Goal: Information Seeking & Learning: Learn about a topic

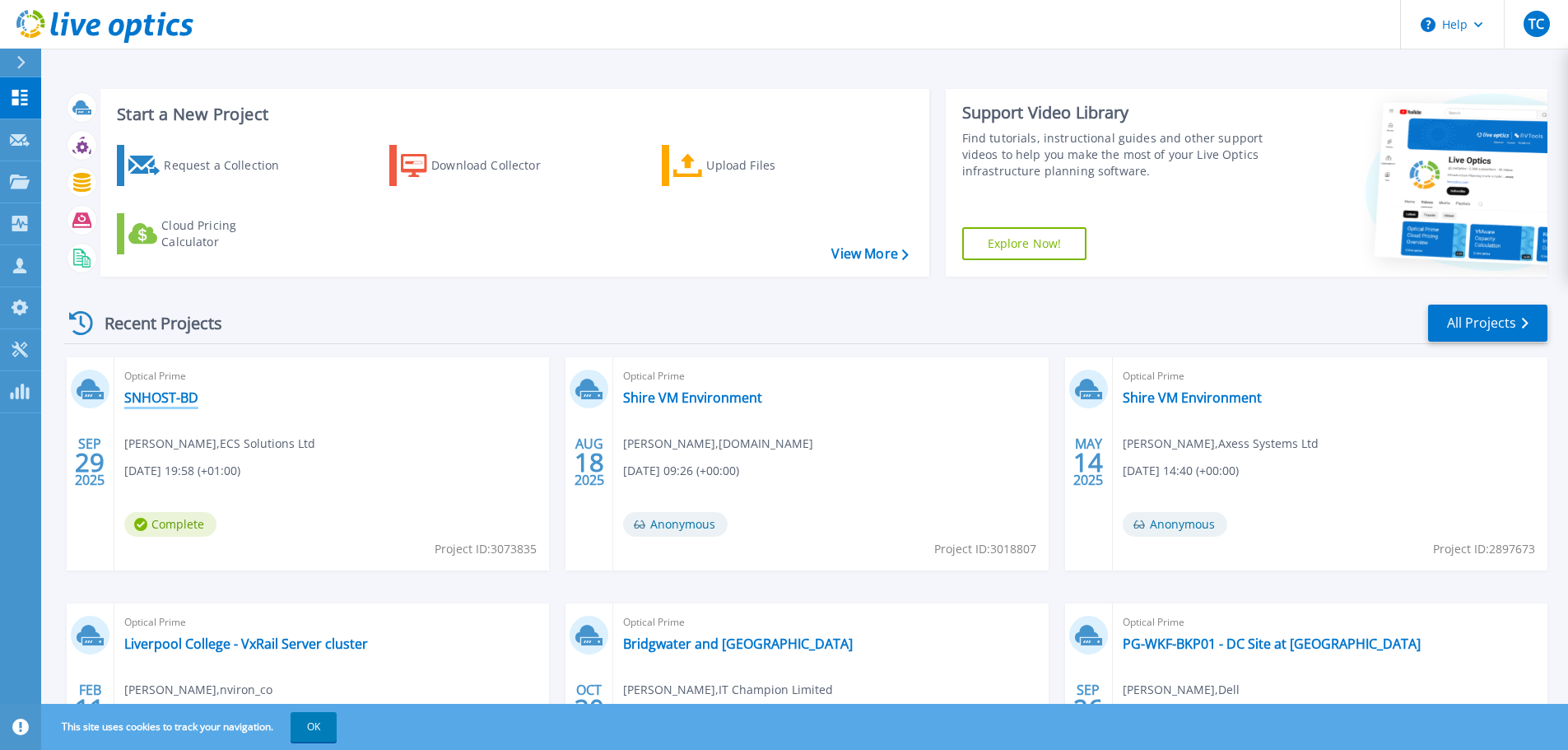
click at [165, 398] on link "SNHOST-BD" at bounding box center [161, 397] width 74 height 16
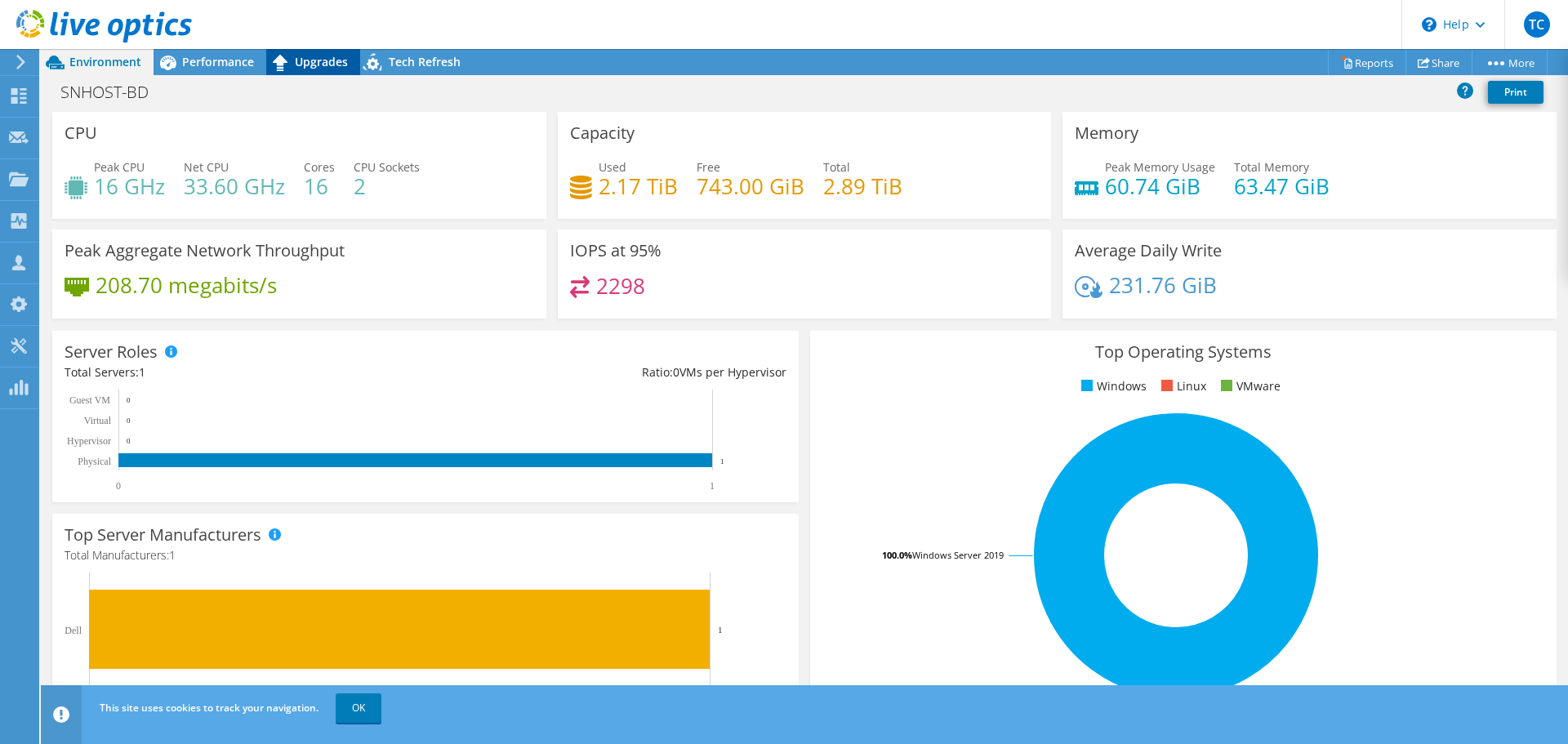
click at [296, 64] on span "Upgrades" at bounding box center [322, 61] width 53 height 15
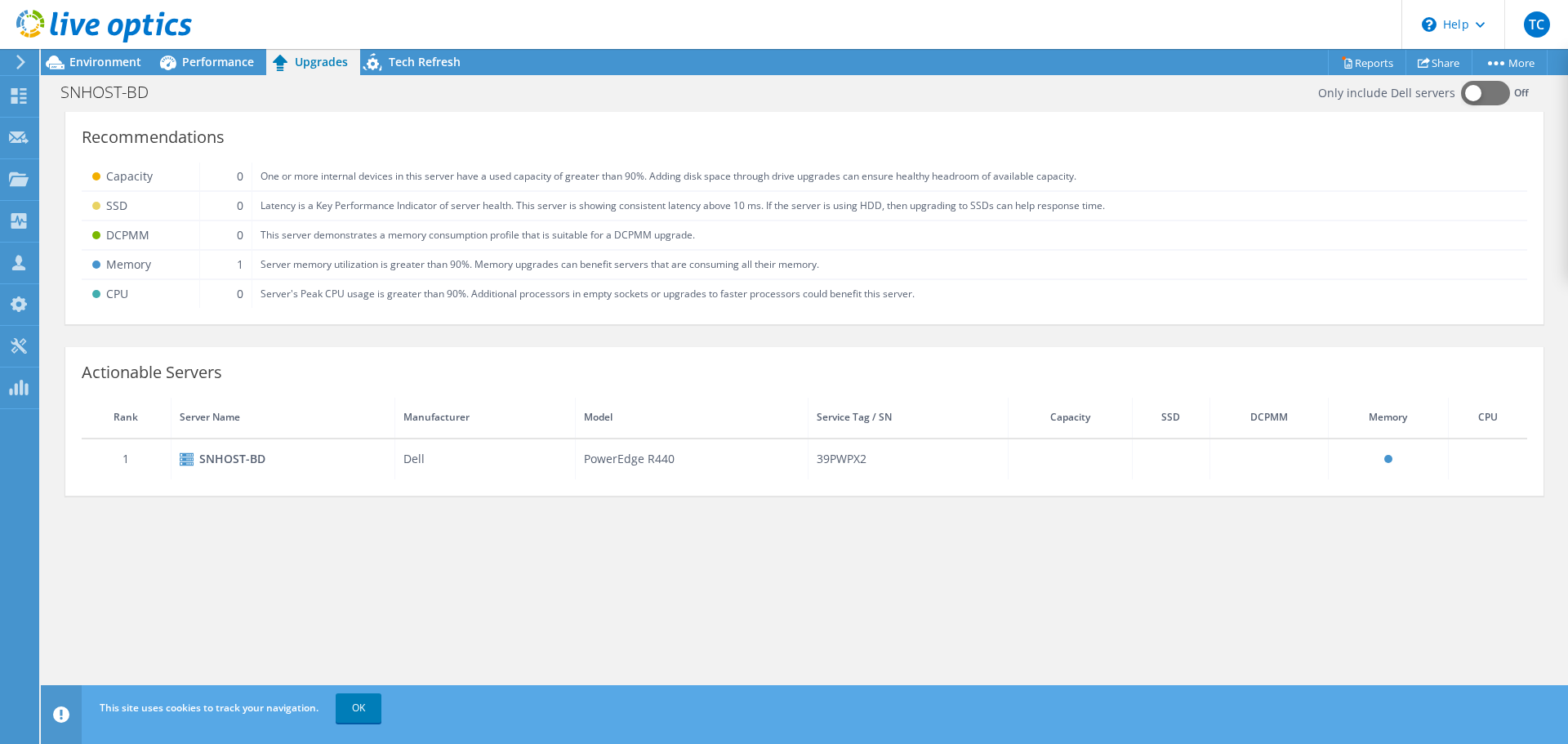
click at [417, 45] on header "TC Partner Team Member Tom Cox tom.cox@techdata.com techdata.com My Profile Log…" at bounding box center [784, 25] width 1568 height 49
click at [415, 55] on span "Tech Refresh" at bounding box center [424, 61] width 72 height 15
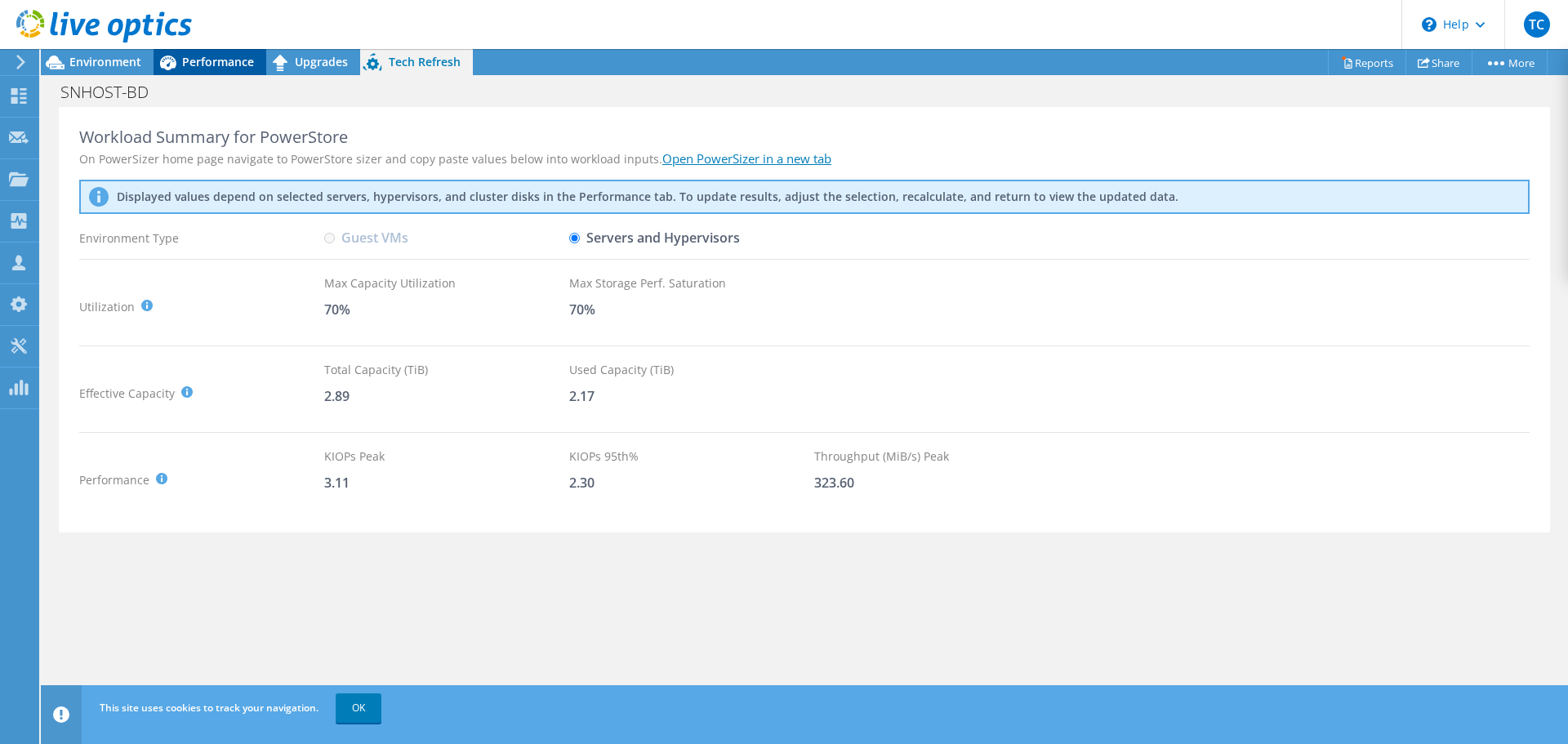
click at [213, 64] on span "Performance" at bounding box center [217, 61] width 72 height 15
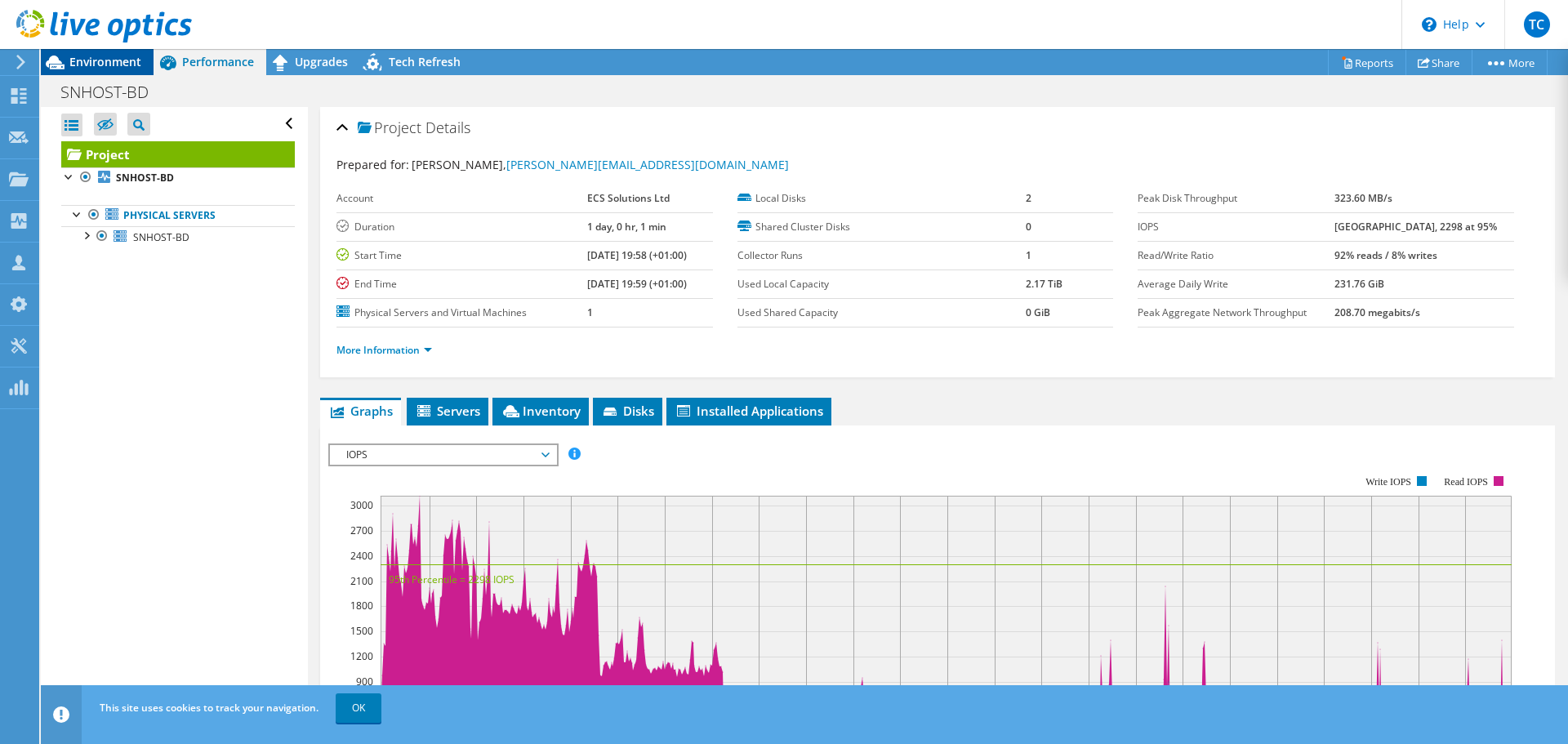
click at [91, 64] on span "Environment" at bounding box center [104, 61] width 72 height 15
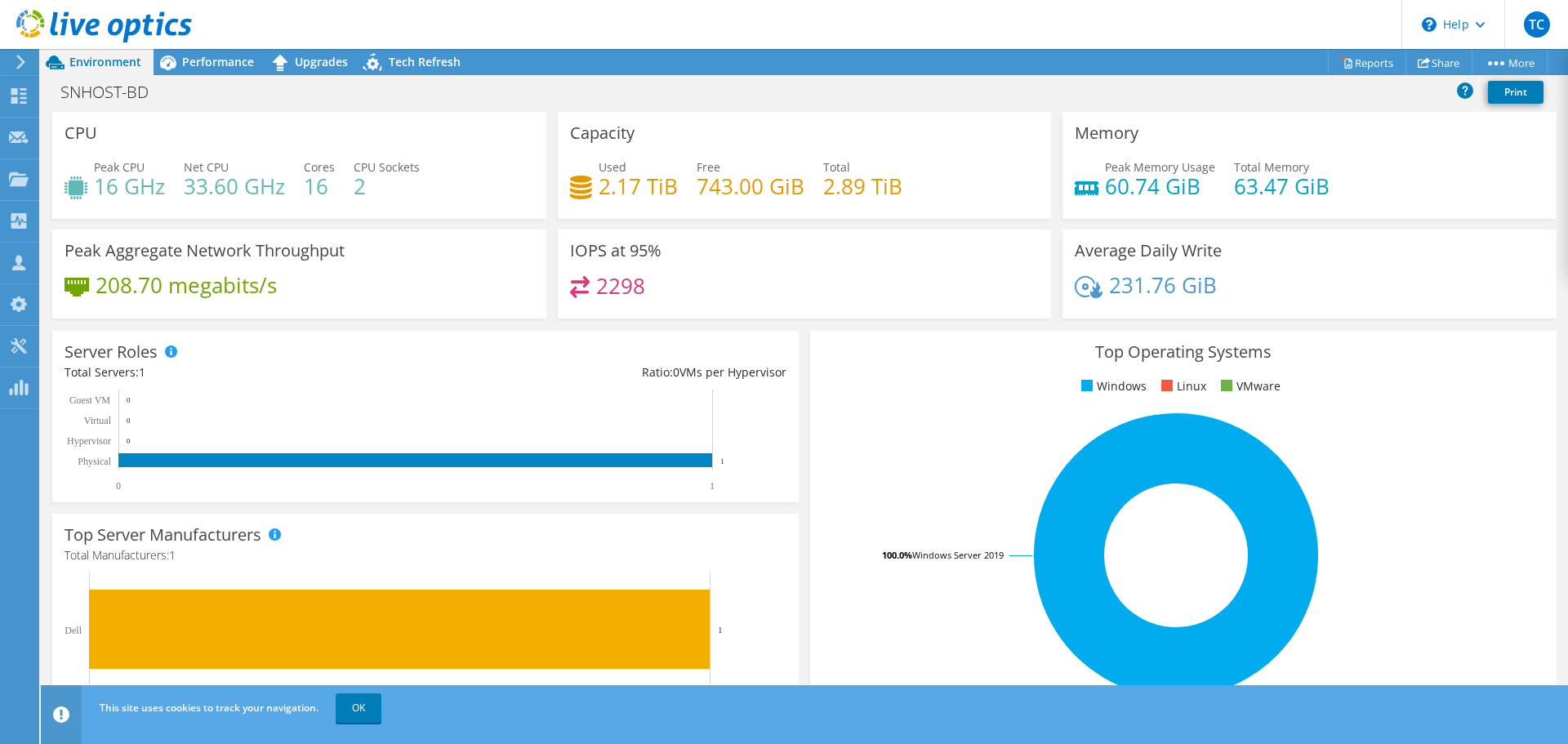
click at [130, 25] on use at bounding box center [104, 26] width 175 height 33
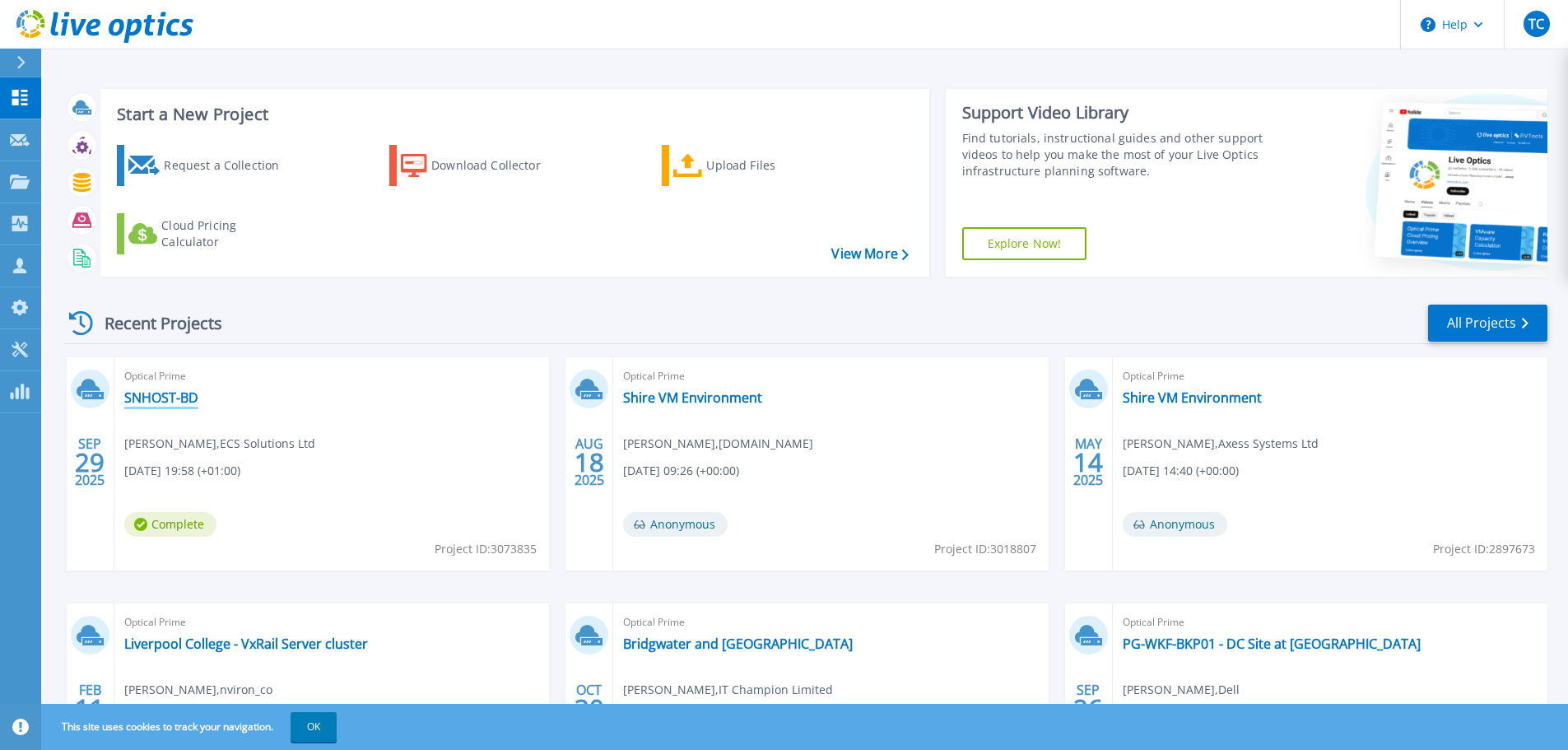
click at [164, 401] on link "SNHOST-BD" at bounding box center [161, 397] width 74 height 16
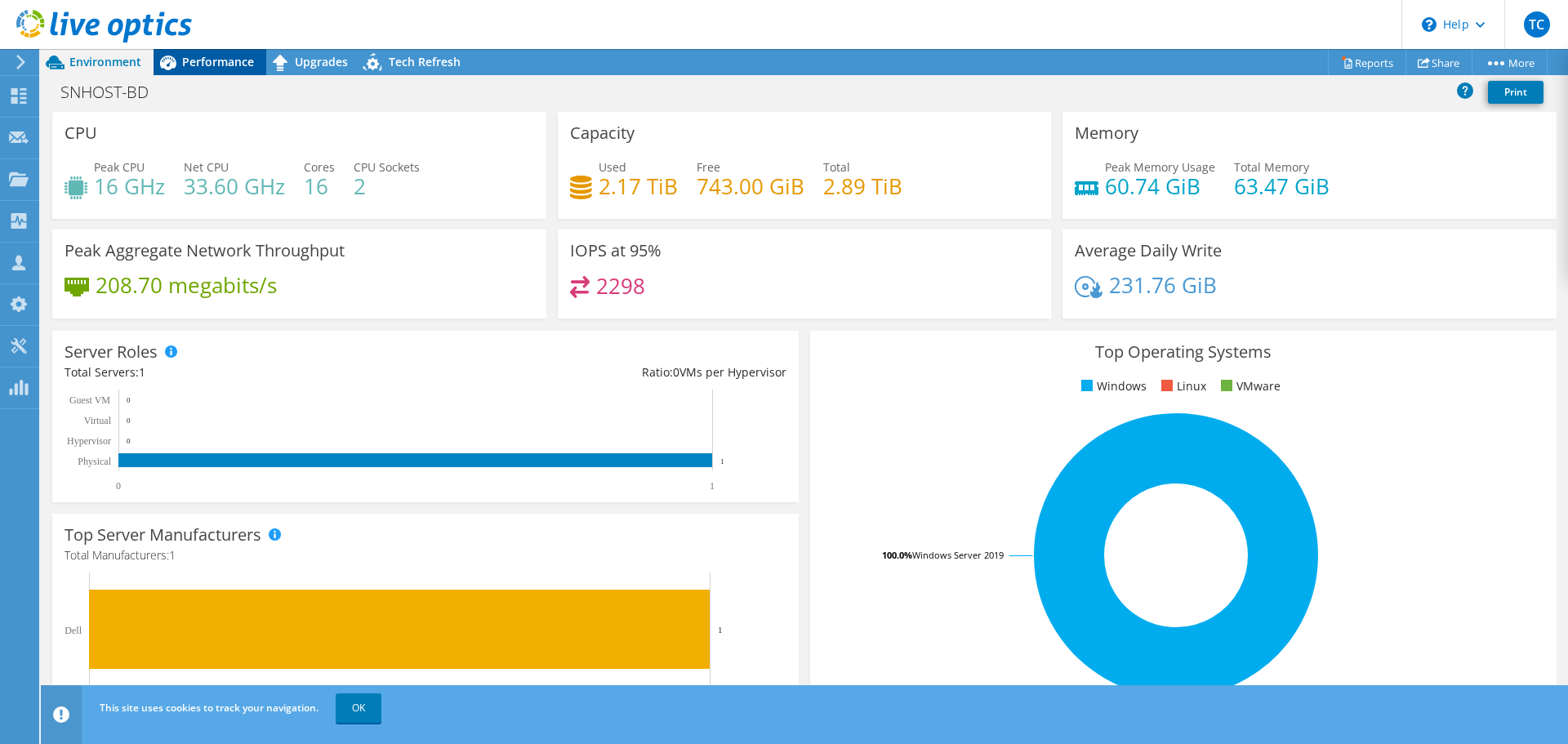
click at [214, 64] on span "Performance" at bounding box center [217, 61] width 72 height 15
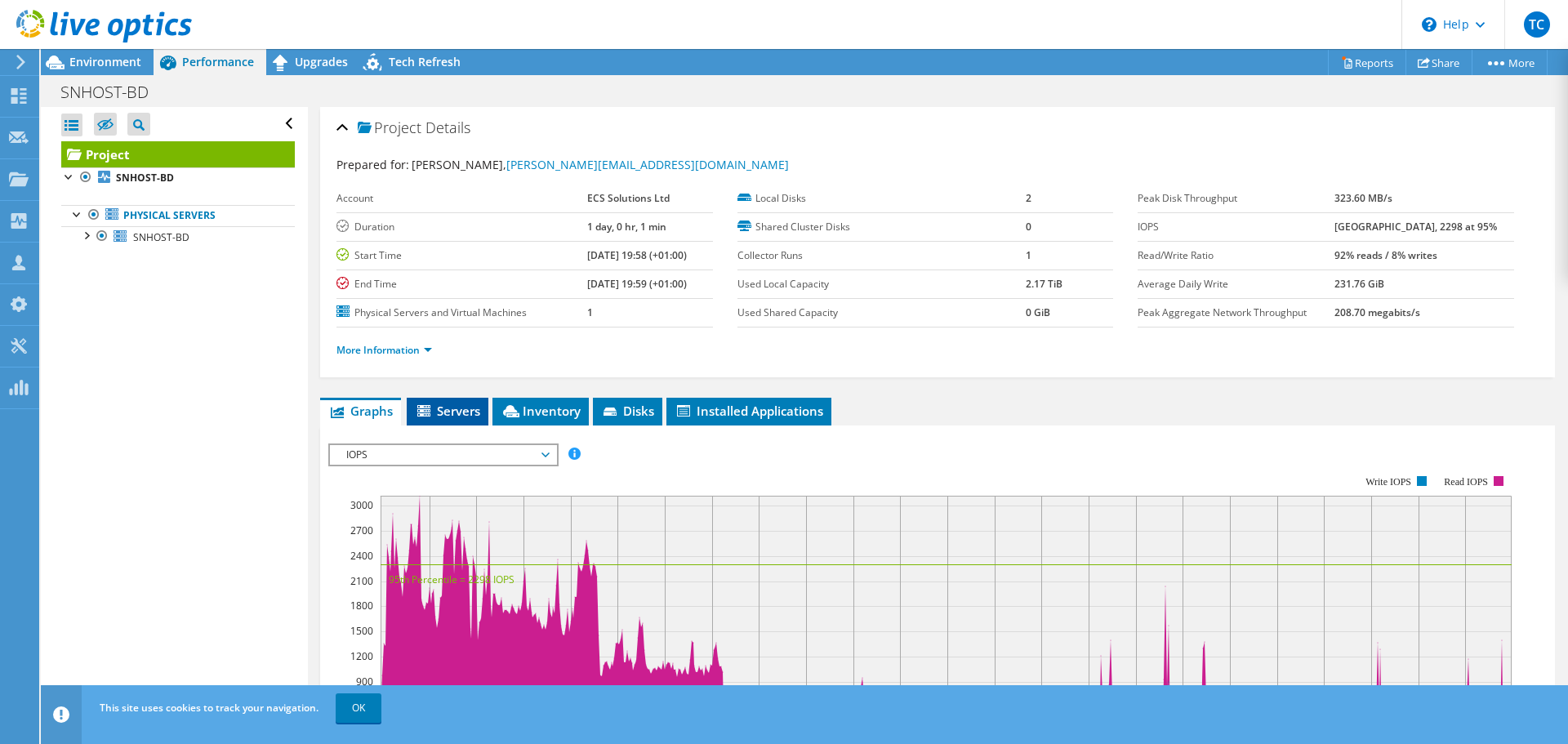
click at [457, 409] on span "Servers" at bounding box center [448, 411] width 65 height 16
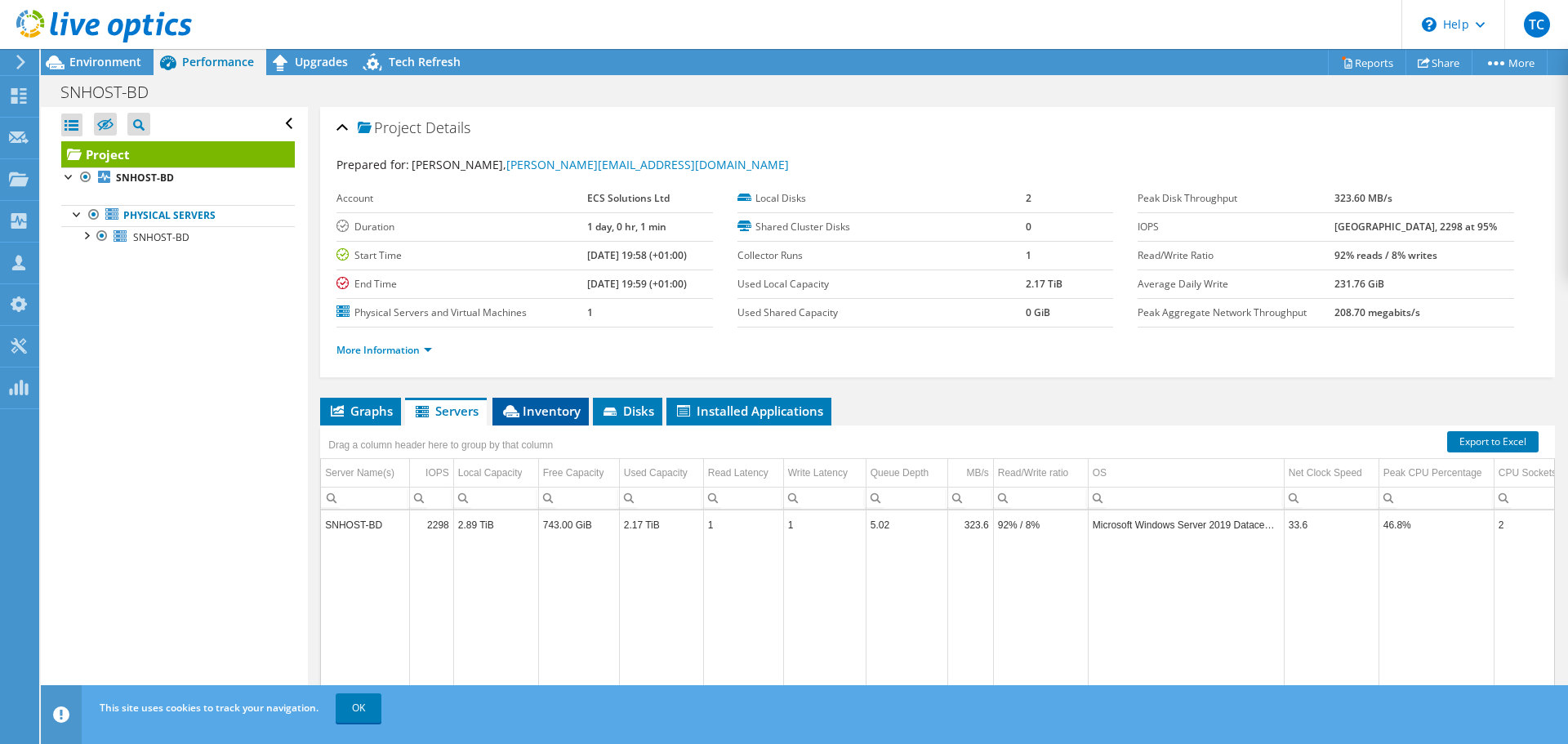
click at [541, 412] on span "Inventory" at bounding box center [541, 411] width 80 height 16
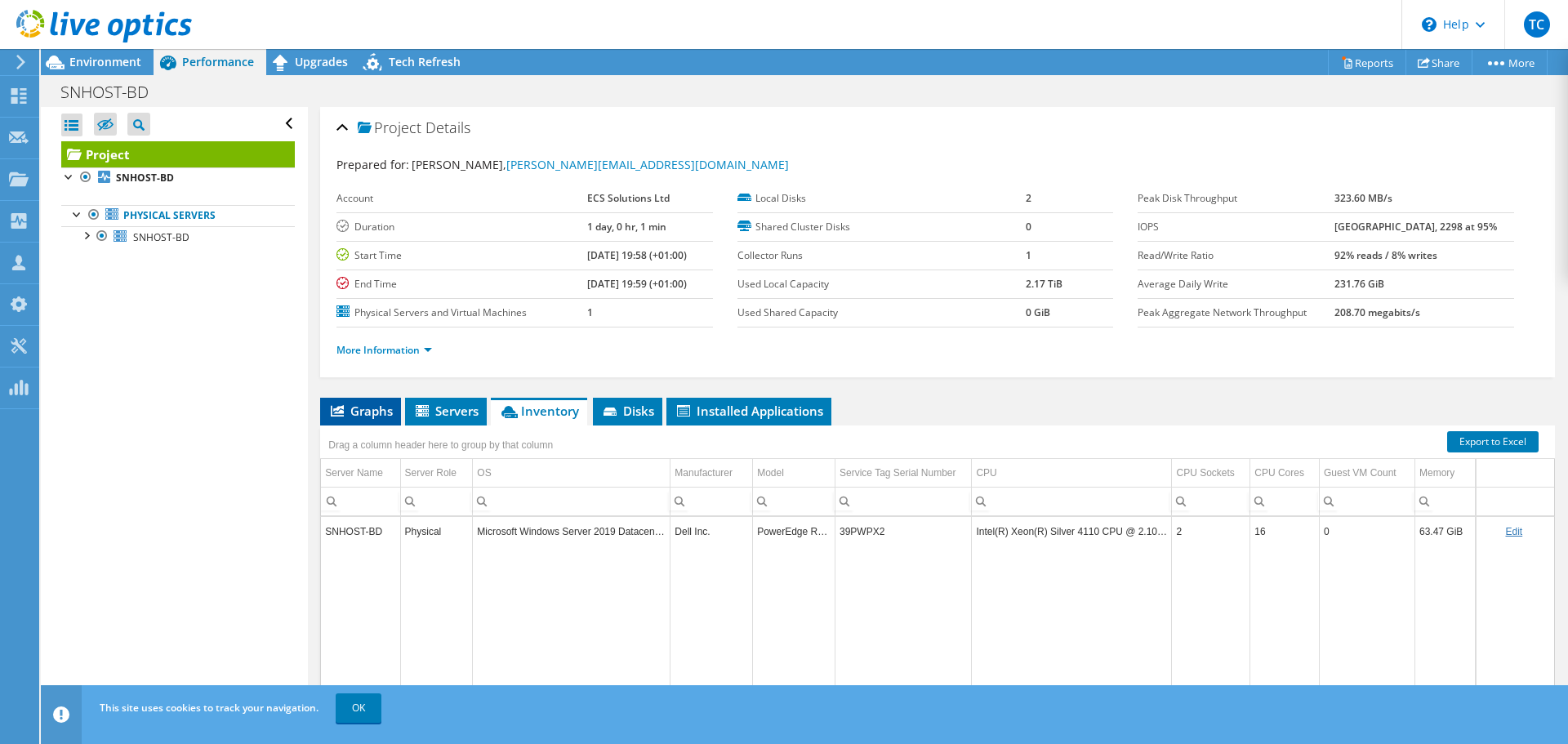
click at [377, 409] on span "Graphs" at bounding box center [360, 411] width 65 height 16
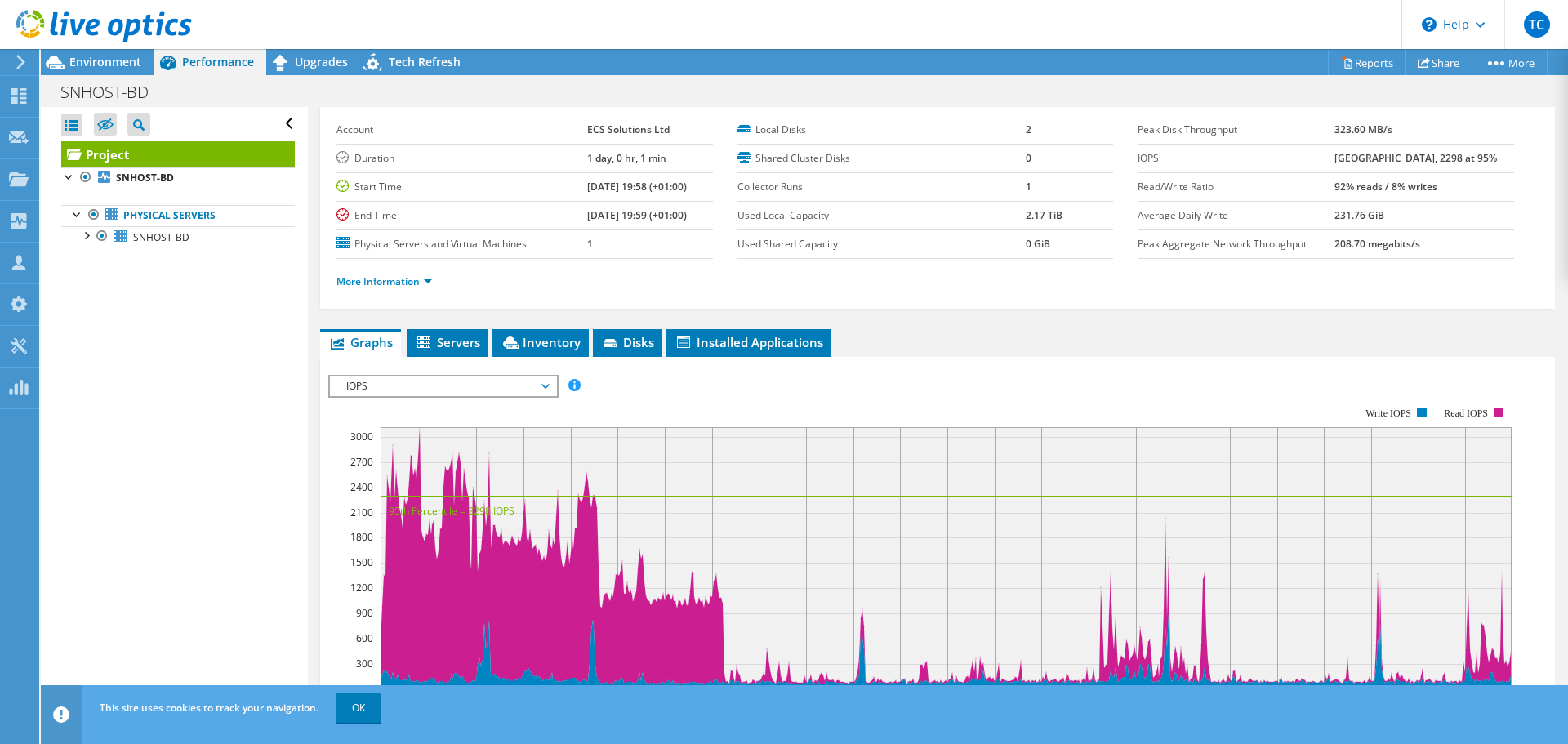
scroll to position [164, 0]
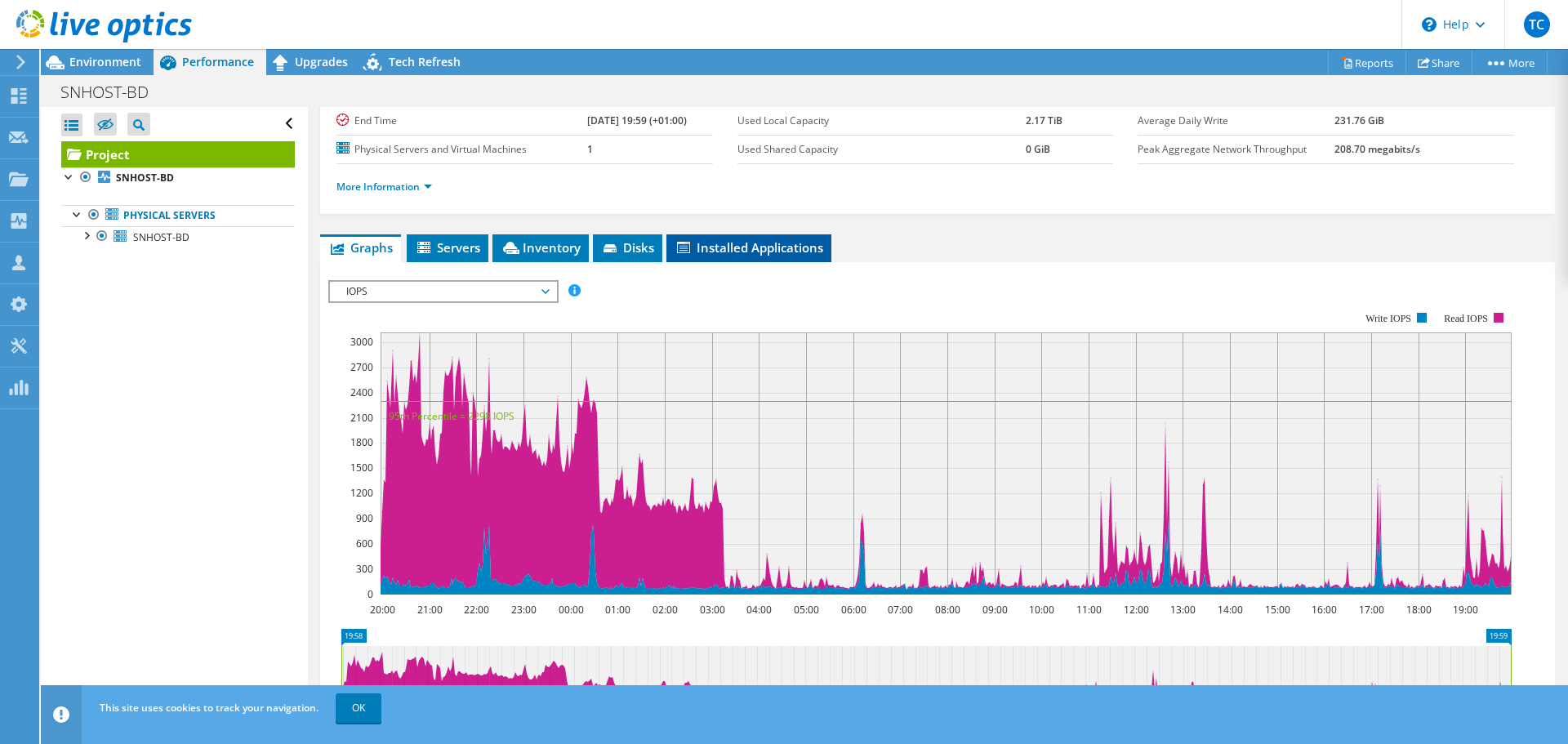
click at [768, 245] on span "Installed Applications" at bounding box center [749, 247] width 149 height 16
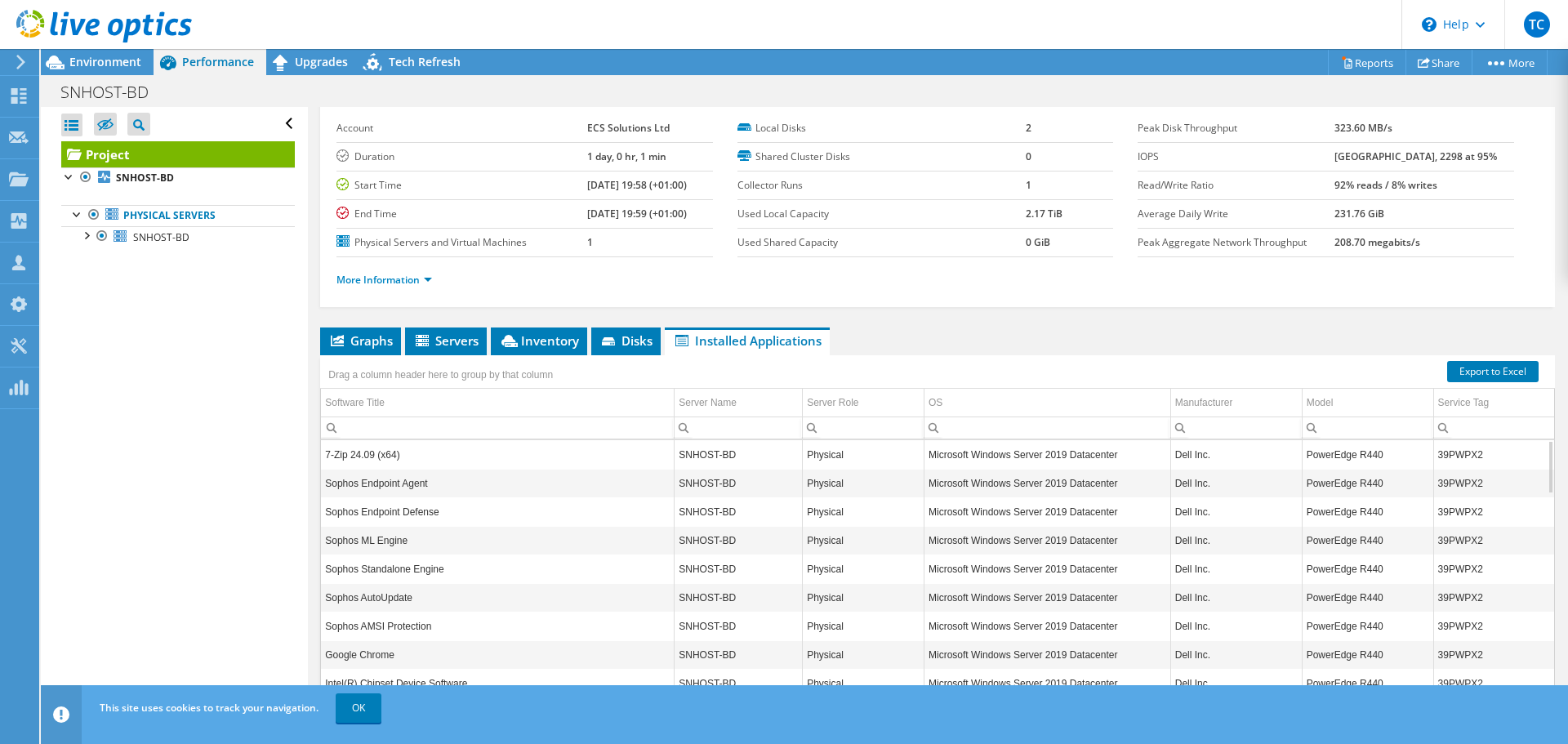
scroll to position [123, 0]
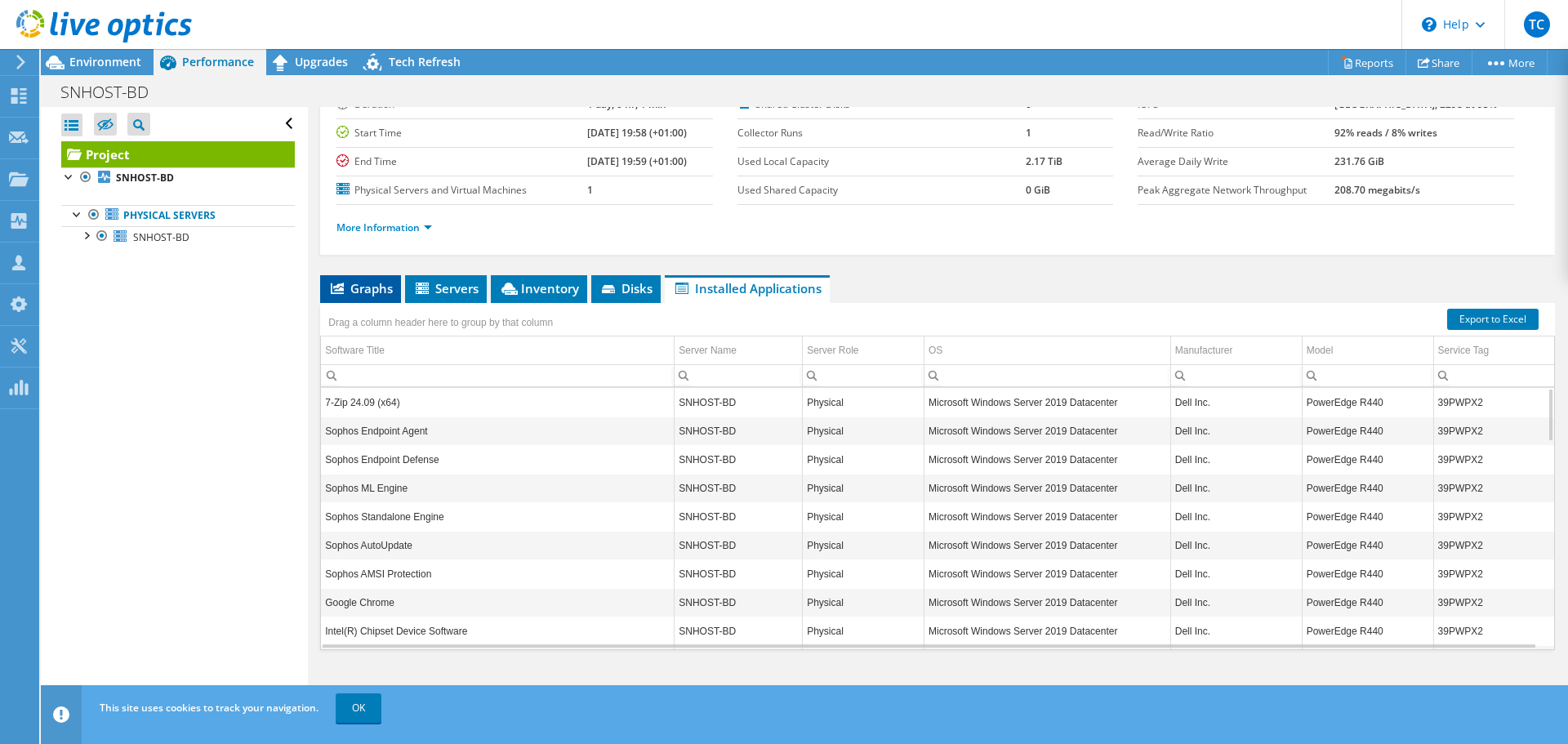
click at [382, 284] on span "Graphs" at bounding box center [360, 288] width 65 height 16
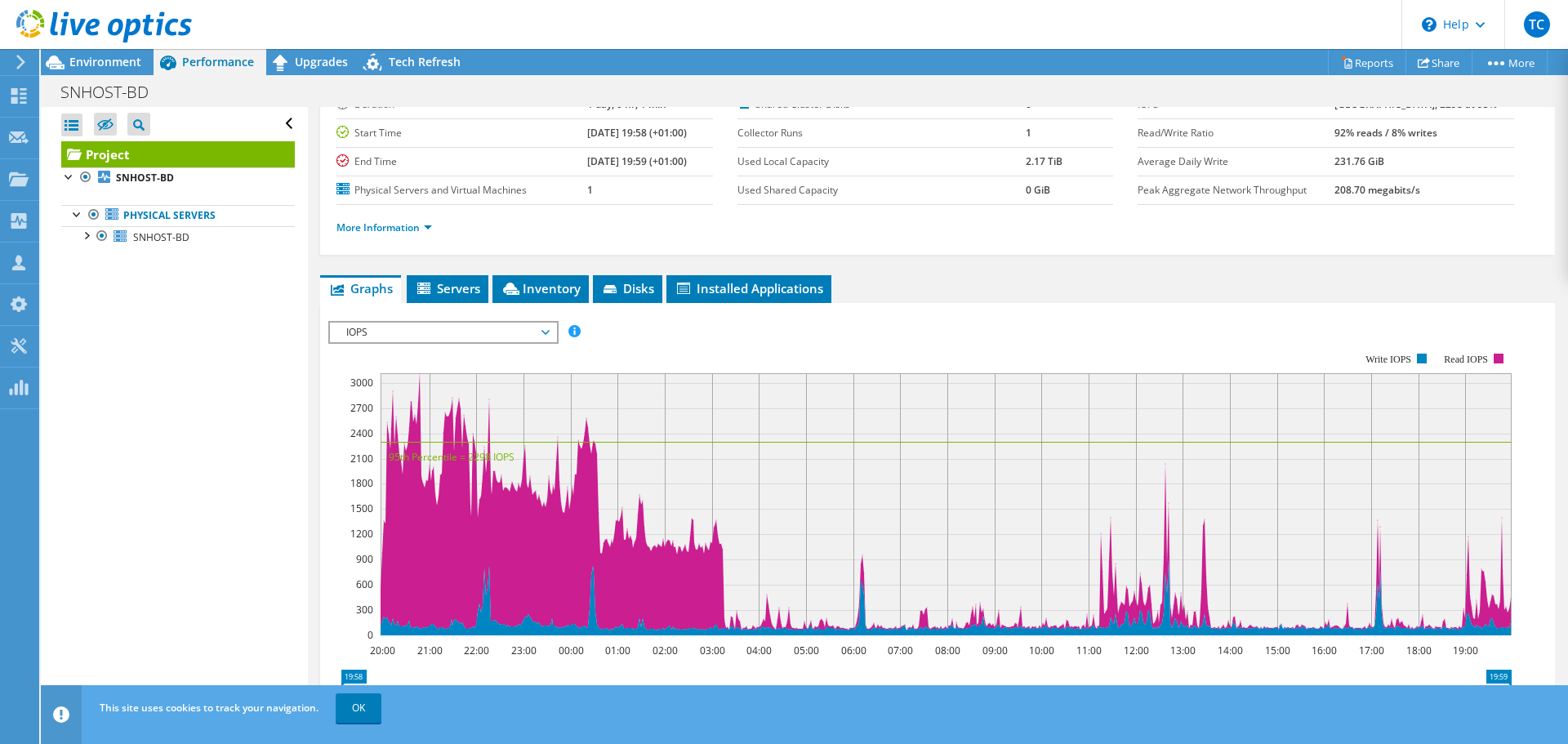
click at [553, 325] on span "IOPS" at bounding box center [442, 332] width 226 height 20
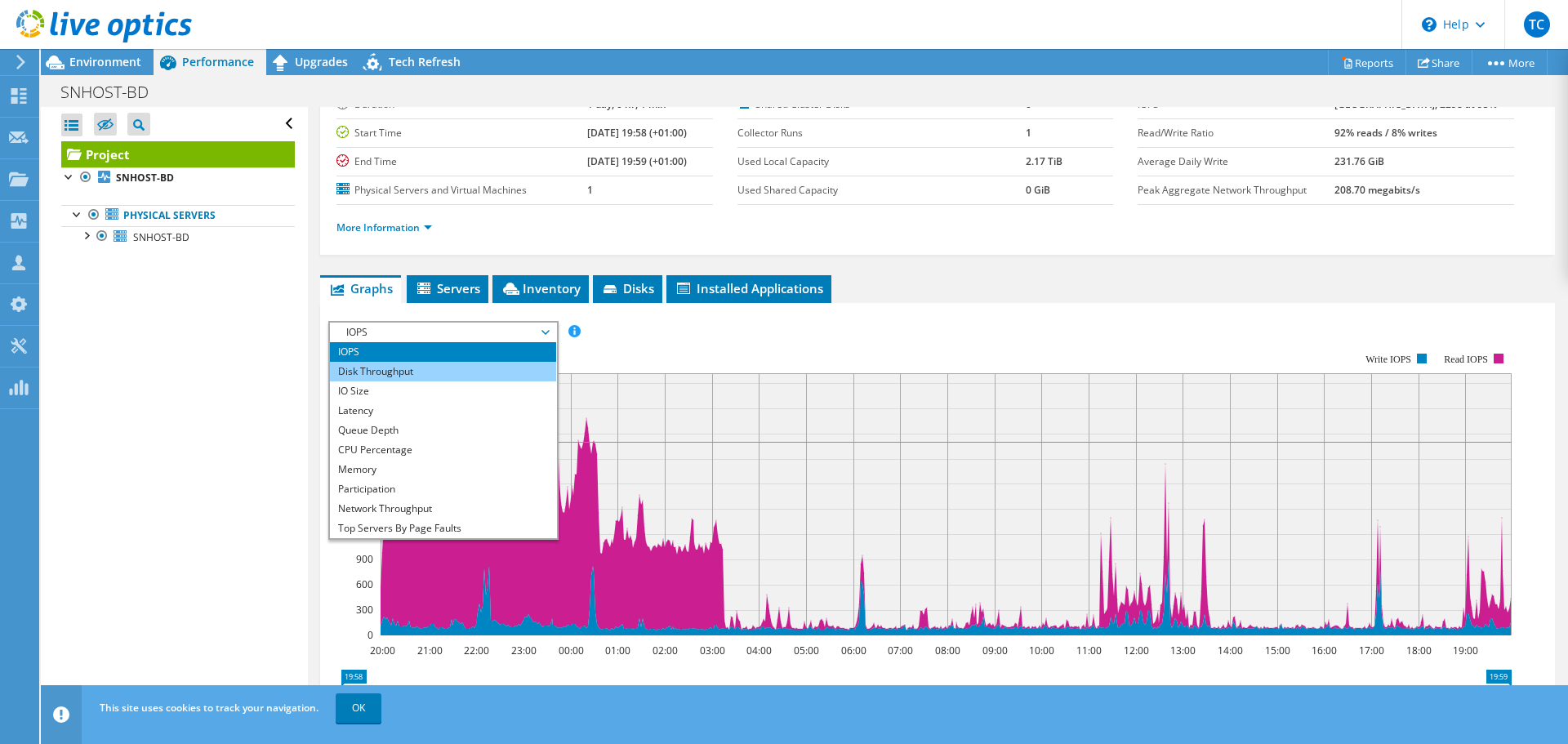
click at [404, 374] on li "Disk Throughput" at bounding box center [442, 372] width 226 height 20
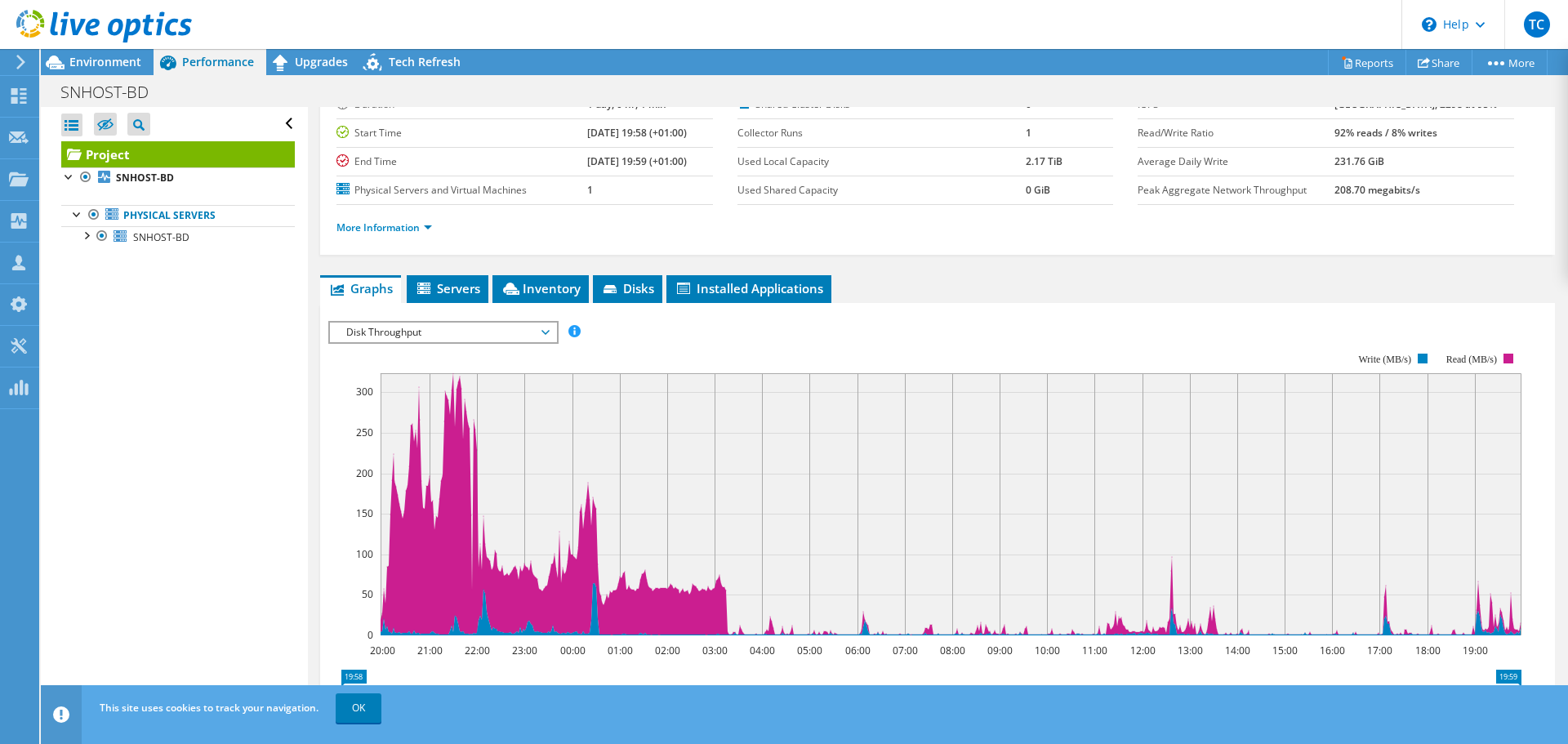
click at [442, 334] on span "Disk Throughput" at bounding box center [442, 332] width 210 height 20
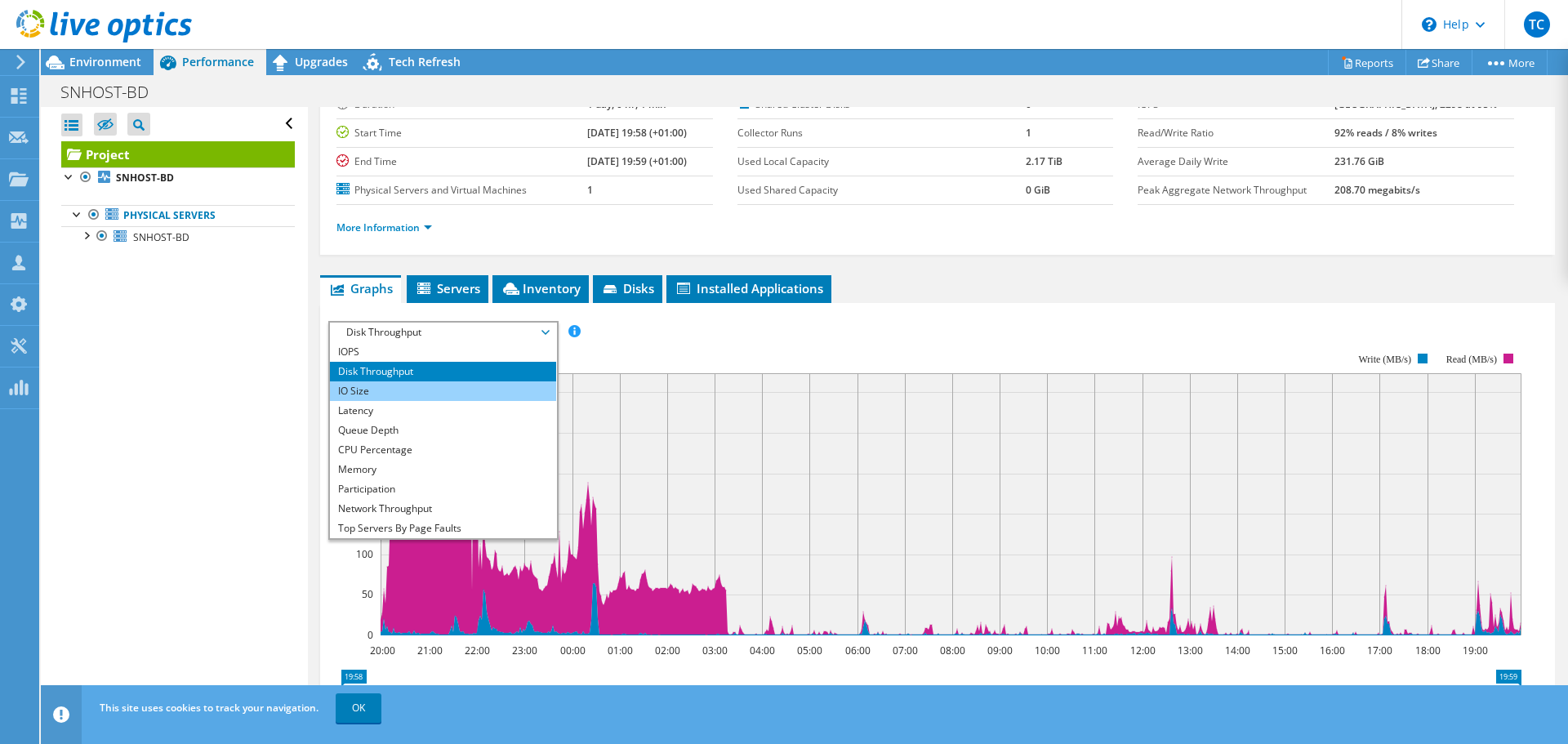
click at [441, 388] on li "IO Size" at bounding box center [442, 392] width 226 height 20
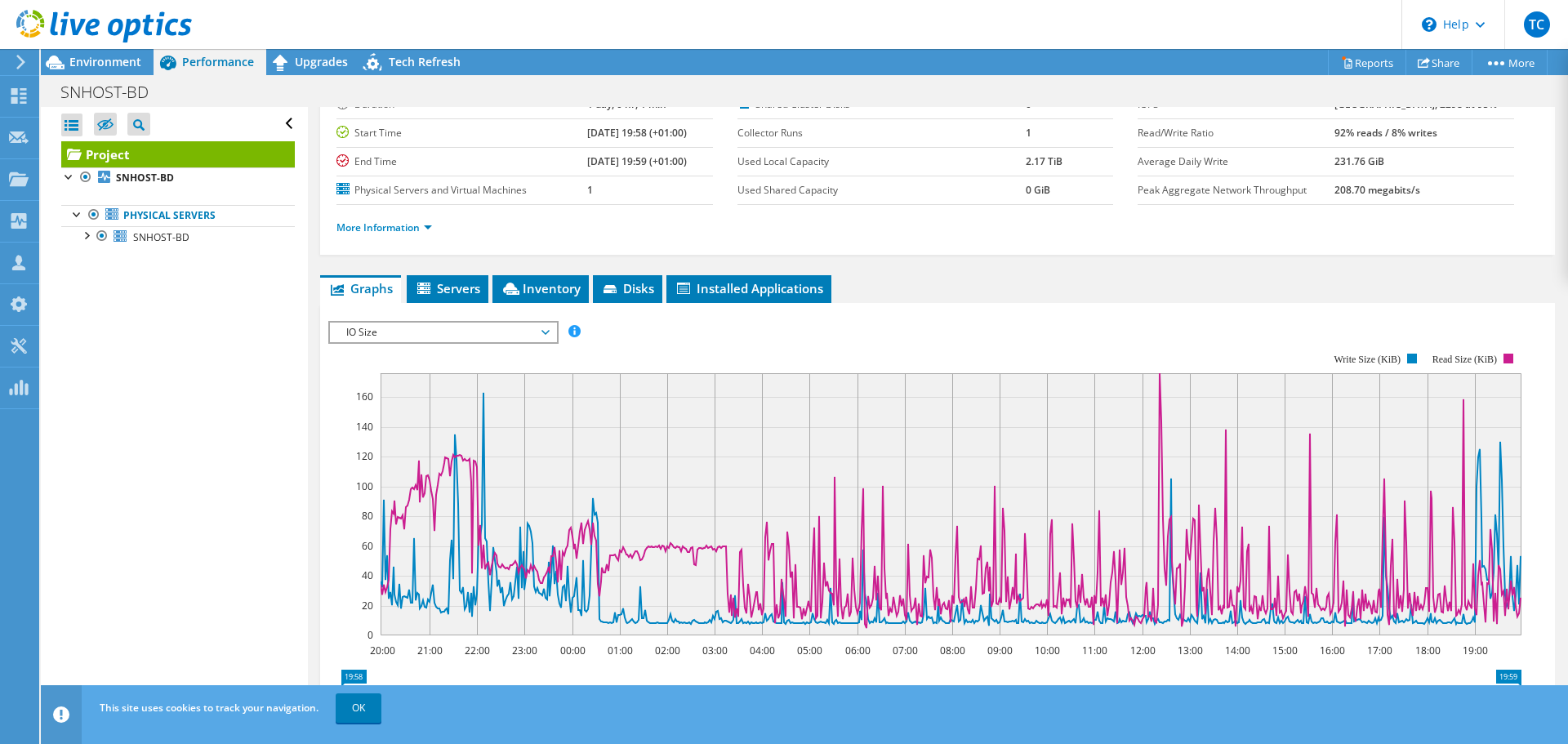
click at [535, 329] on span "IO Size" at bounding box center [442, 332] width 210 height 20
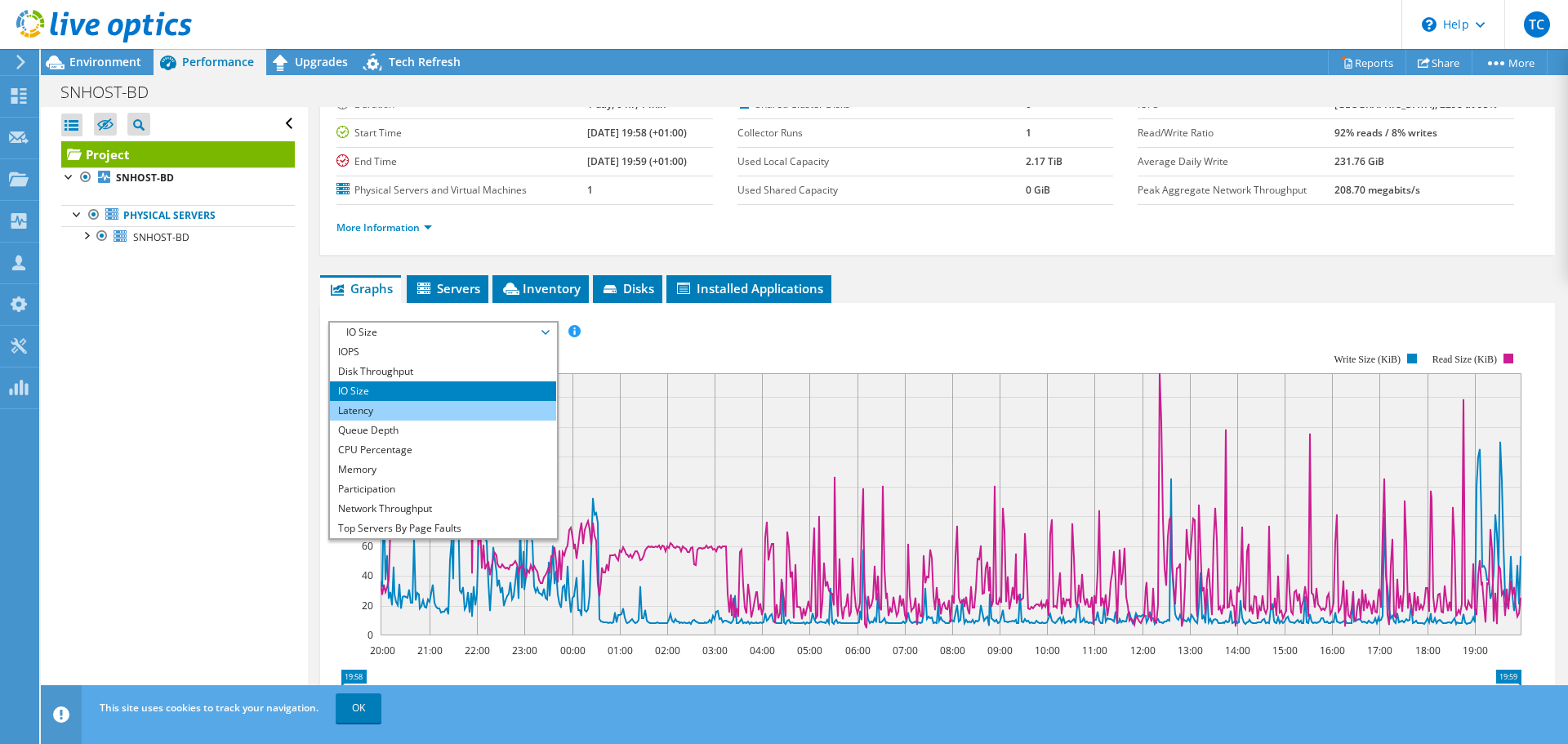
click at [465, 413] on li "Latency" at bounding box center [442, 411] width 226 height 20
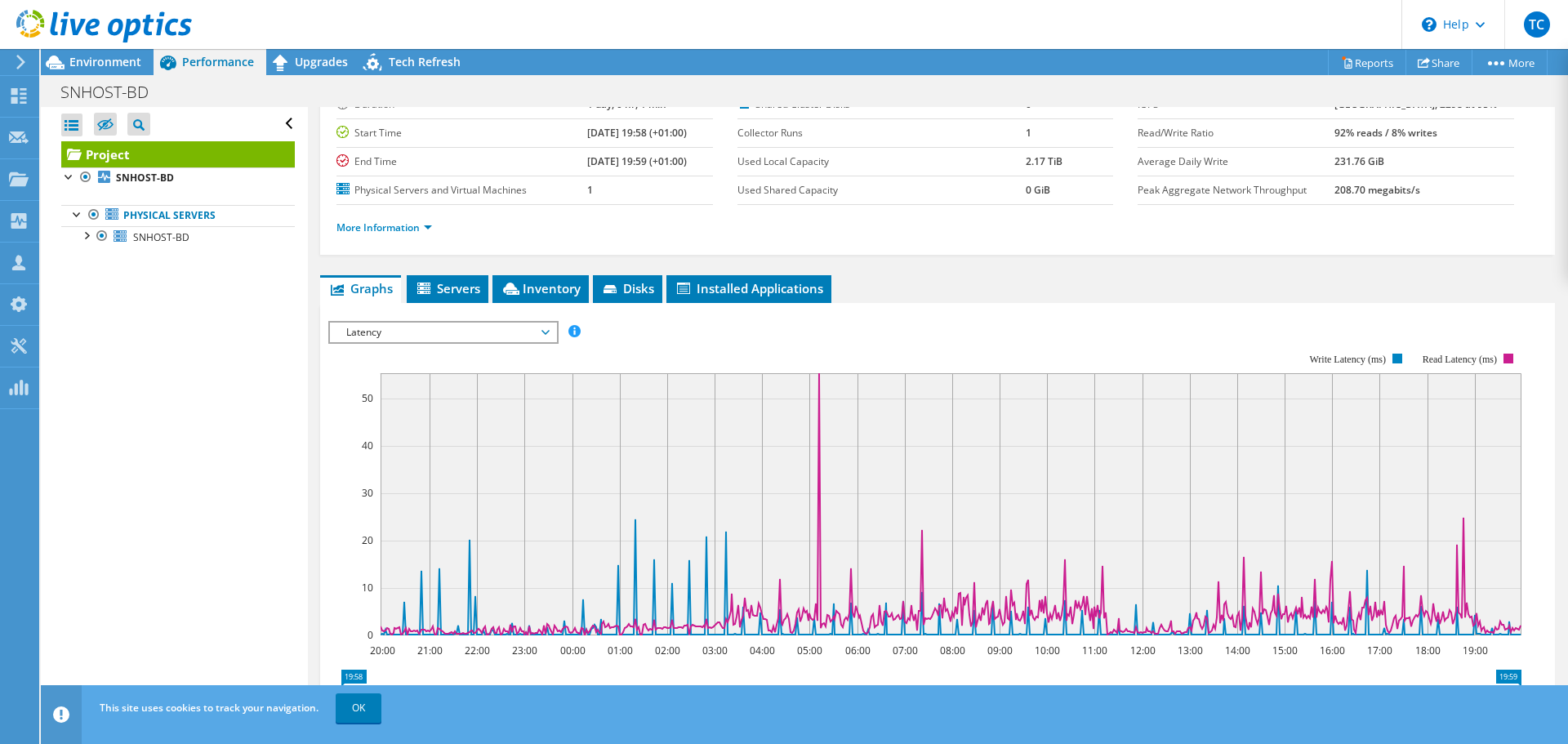
click at [535, 334] on span "Latency" at bounding box center [442, 332] width 210 height 20
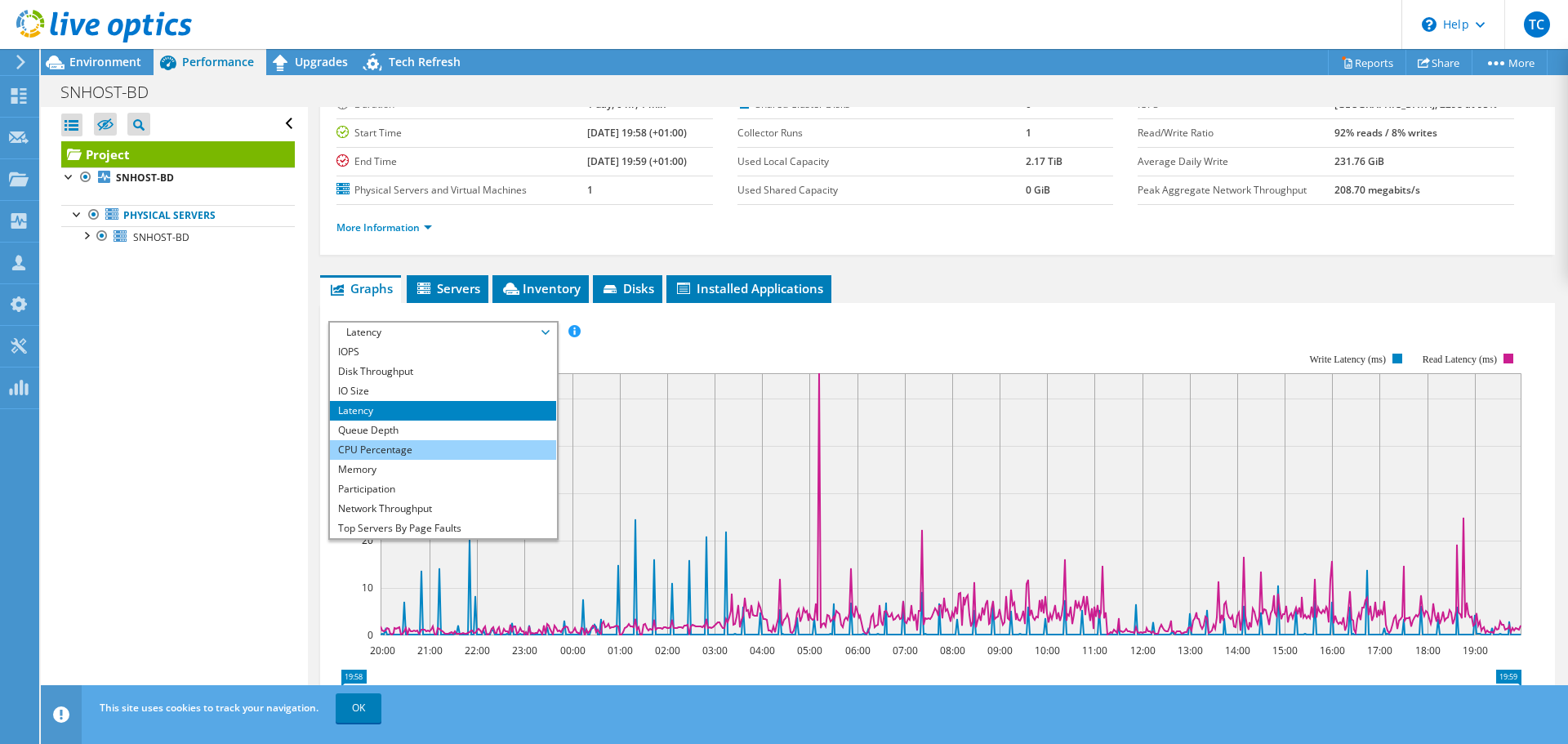
click at [447, 453] on li "CPU Percentage" at bounding box center [442, 451] width 226 height 20
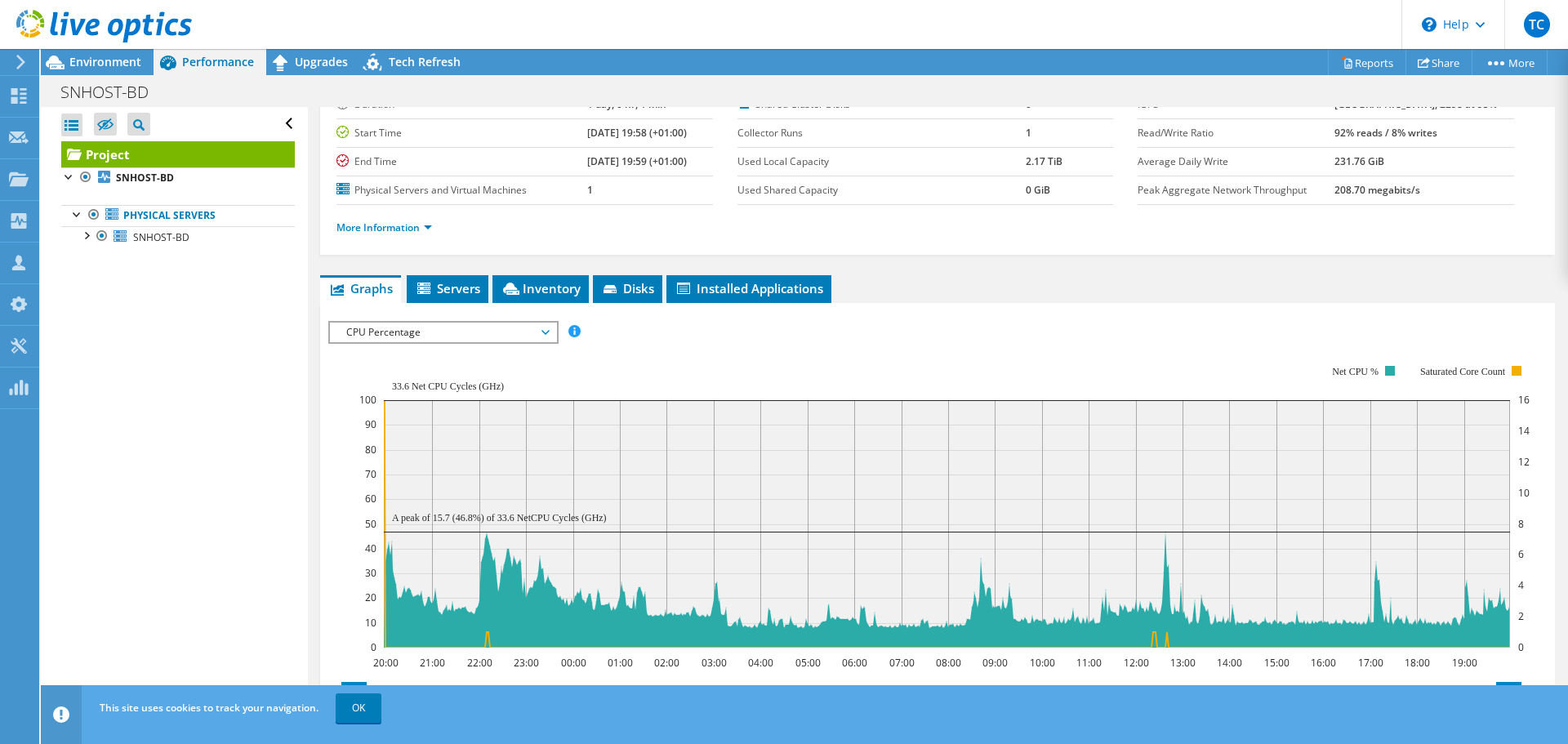
click at [553, 330] on span "CPU Percentage" at bounding box center [442, 332] width 226 height 20
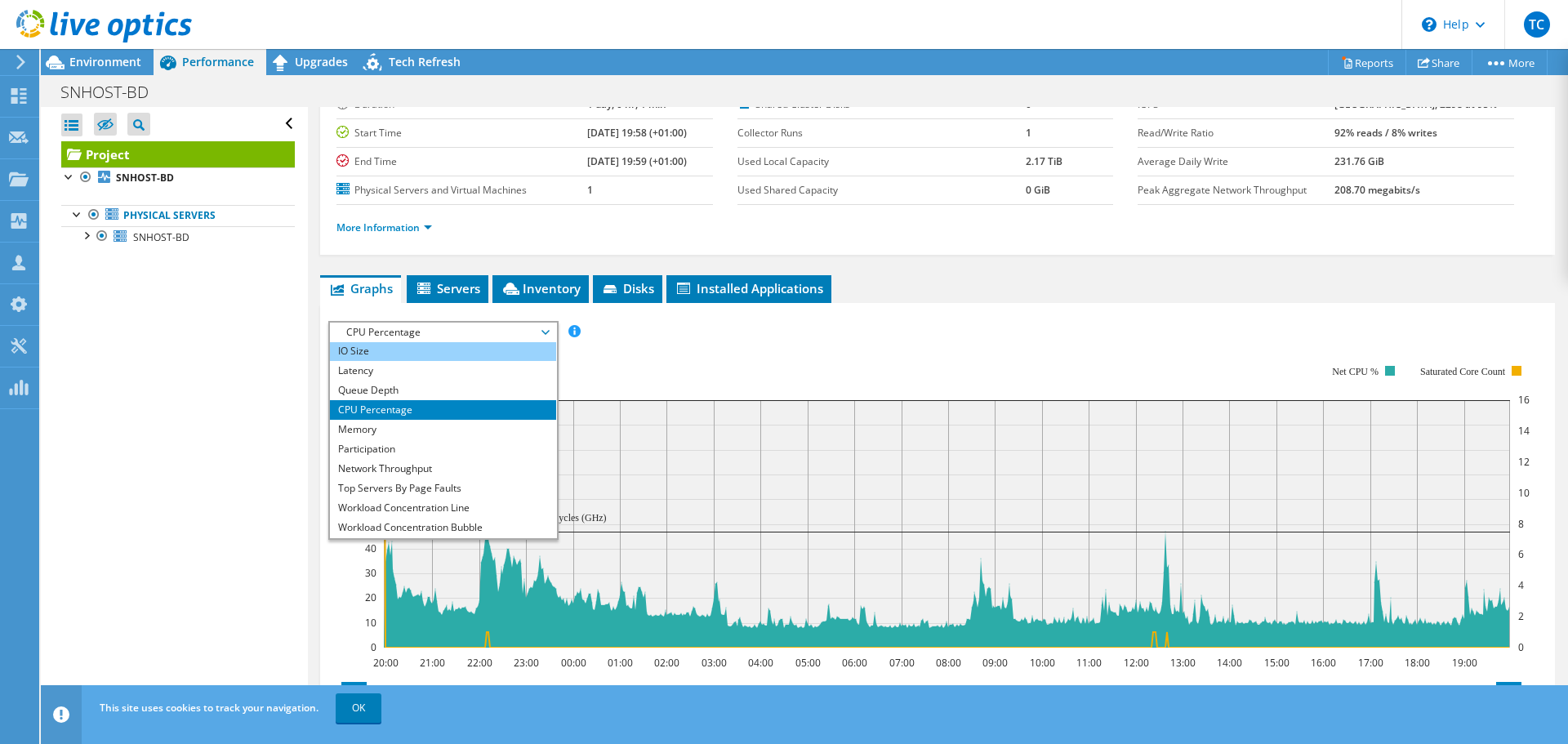
scroll to position [59, 0]
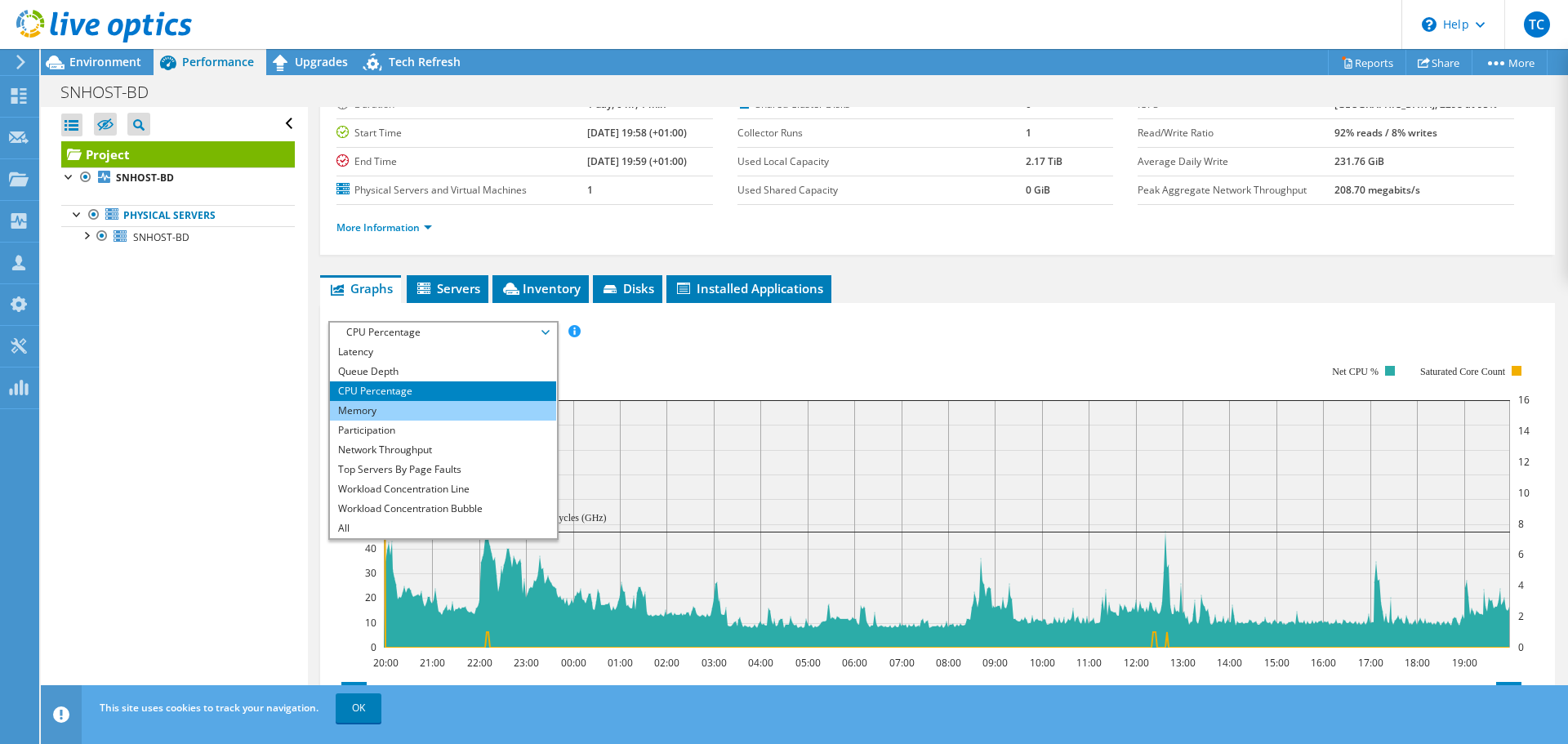
click at [430, 417] on li "Memory" at bounding box center [442, 411] width 226 height 20
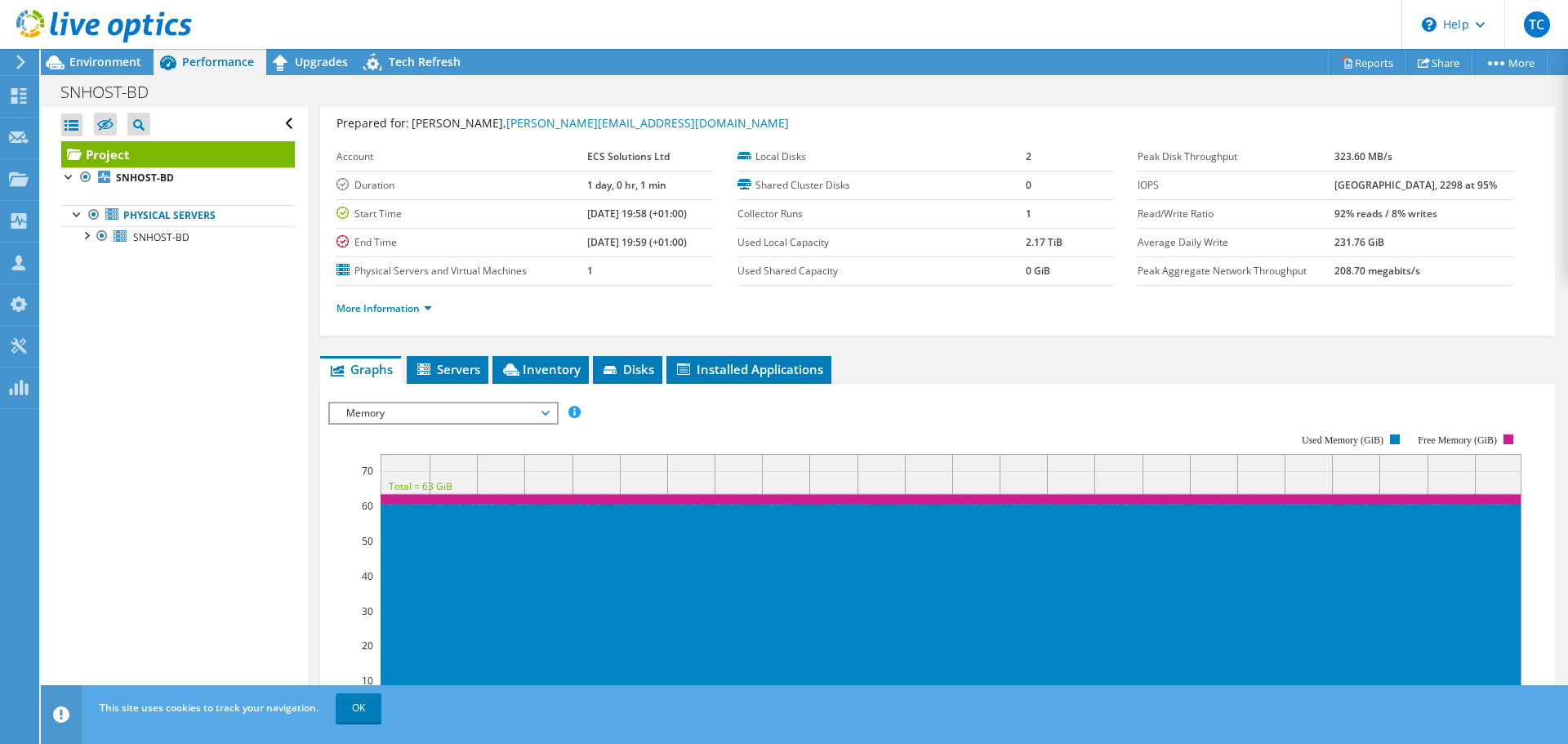
scroll to position [41, 0]
click at [541, 417] on span "Memory" at bounding box center [442, 414] width 210 height 20
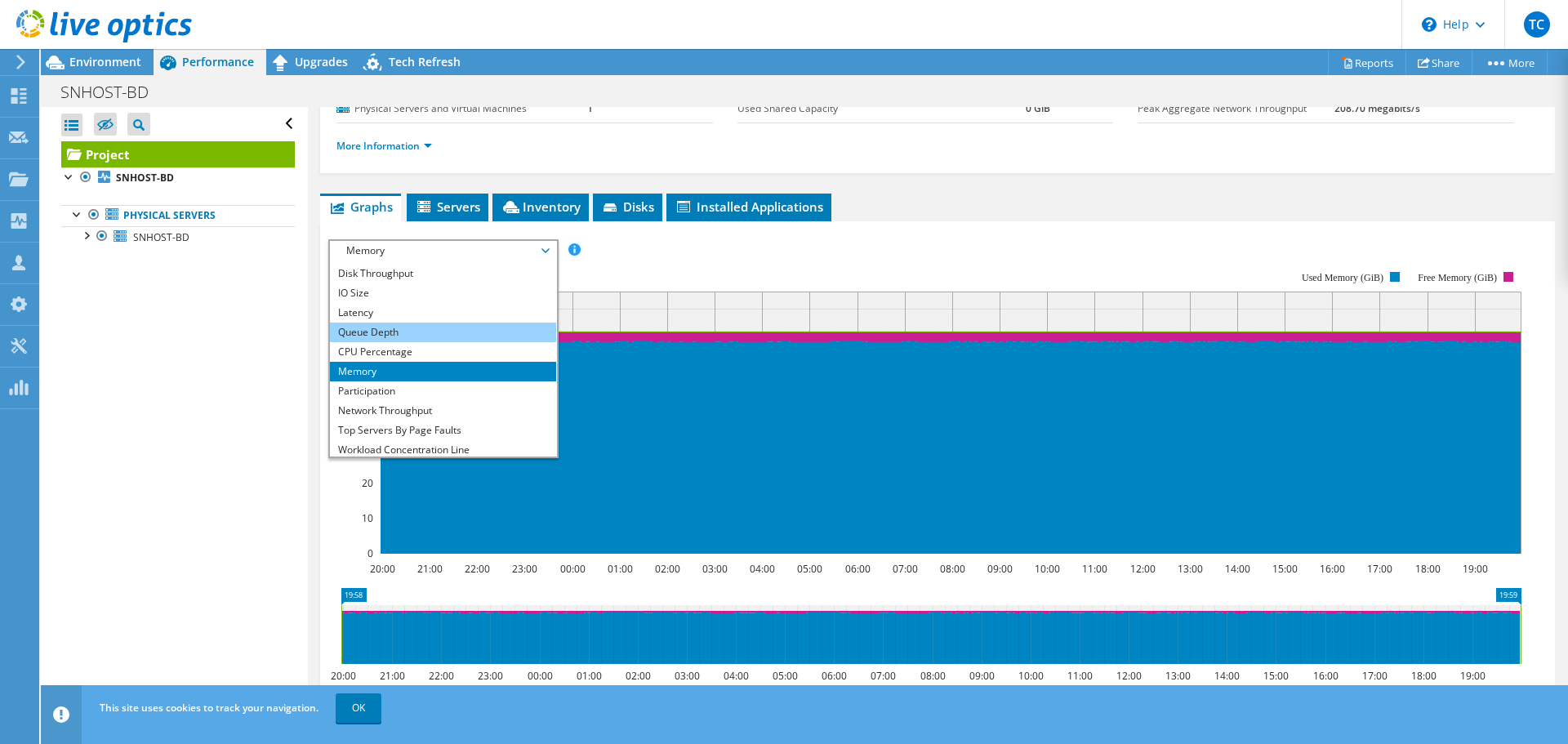
scroll to position [0, 0]
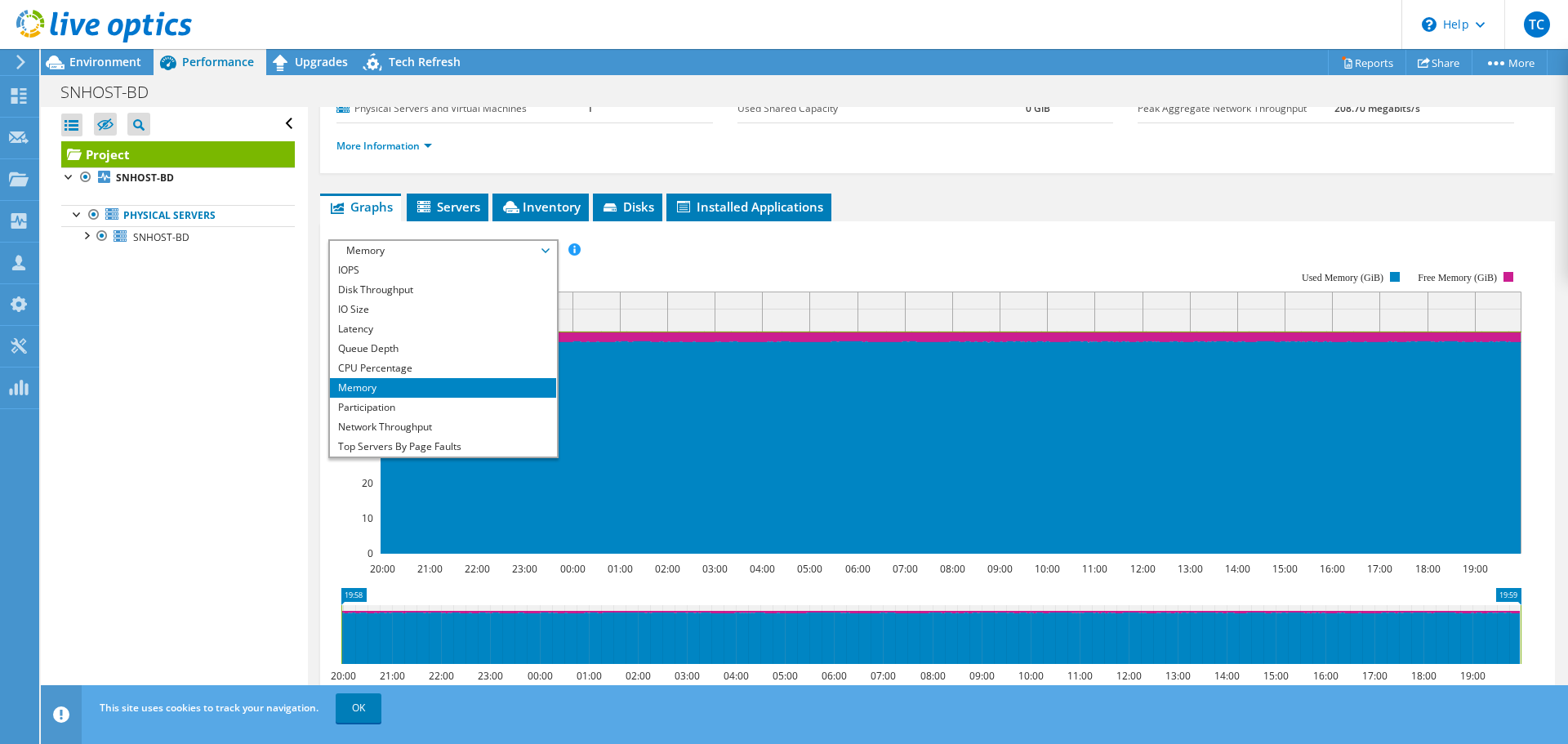
click at [377, 255] on span "Memory" at bounding box center [442, 251] width 210 height 20
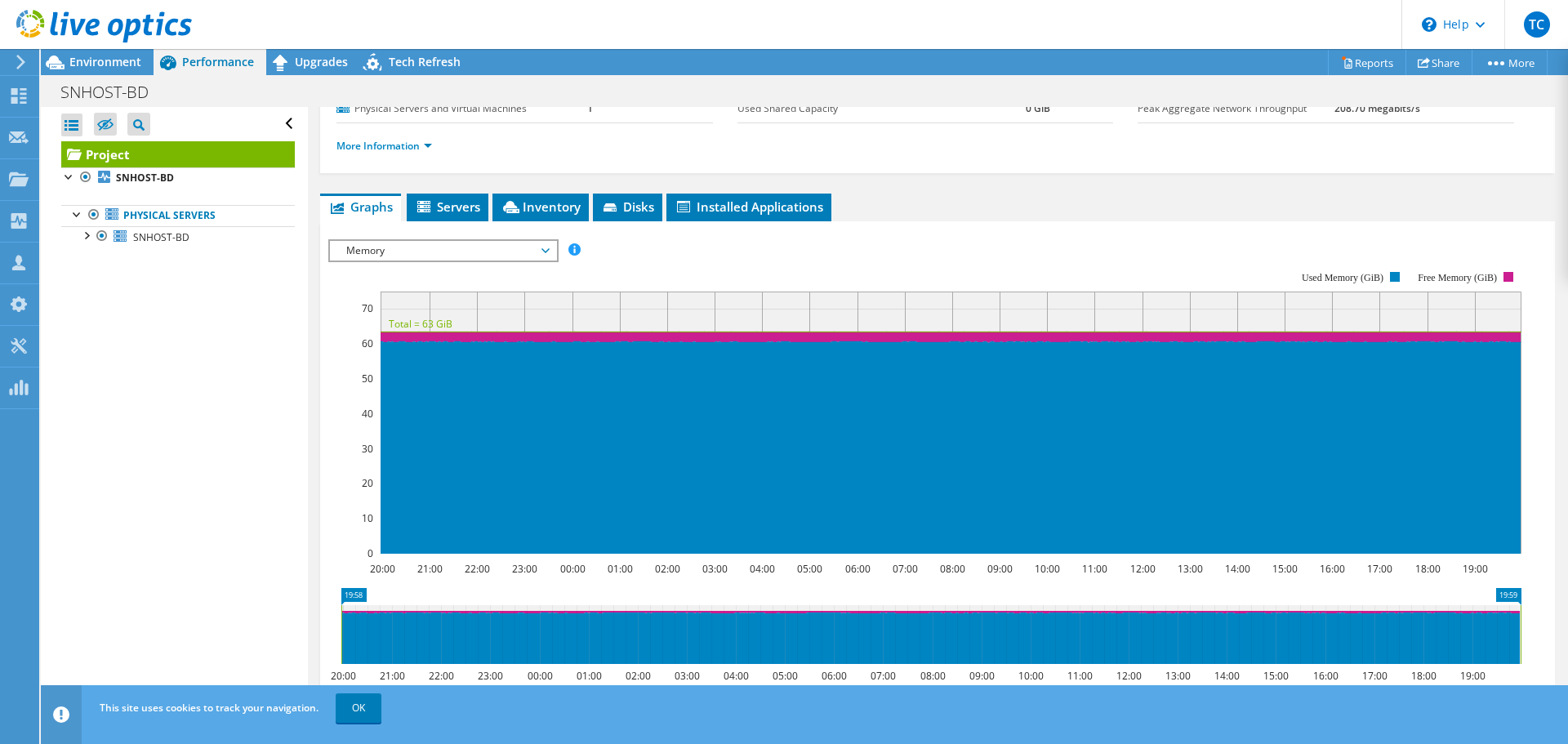
click at [551, 246] on span "Memory" at bounding box center [442, 251] width 226 height 20
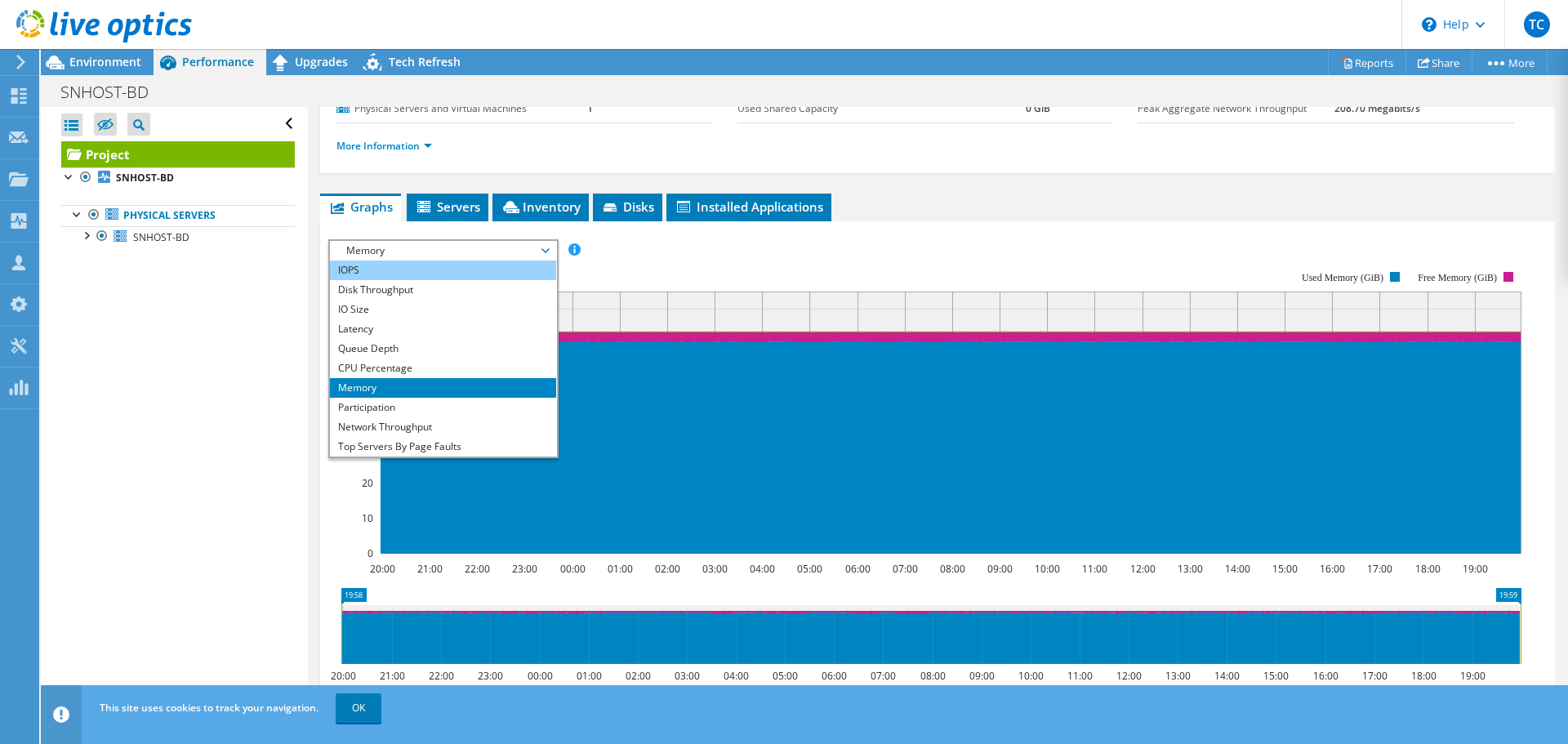
click at [380, 272] on li "IOPS" at bounding box center [442, 271] width 226 height 20
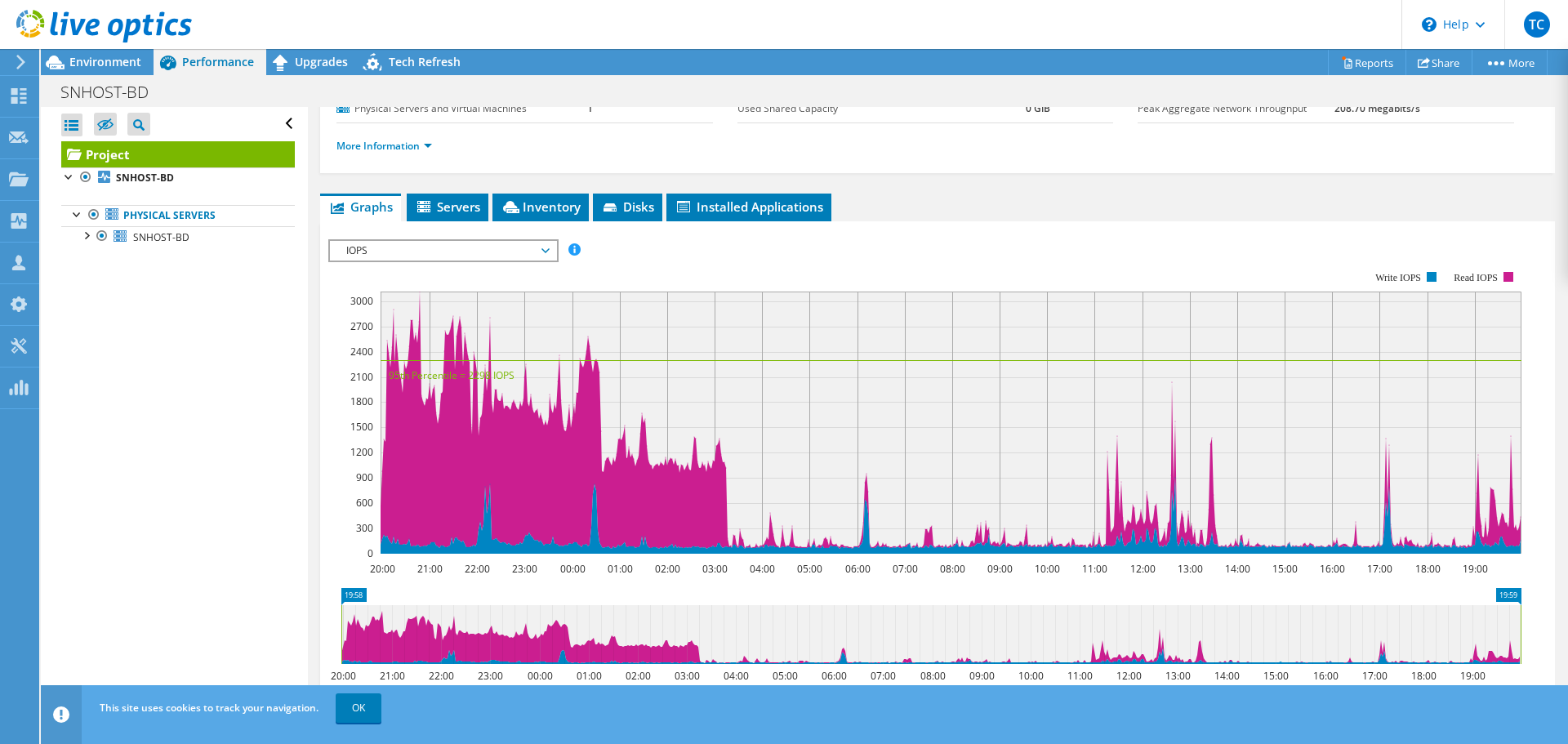
click at [237, 318] on div "Open All Close All Hide Excluded Nodes Project Tree Filter" at bounding box center [174, 410] width 266 height 605
click at [77, 213] on div at bounding box center [77, 213] width 16 height 16
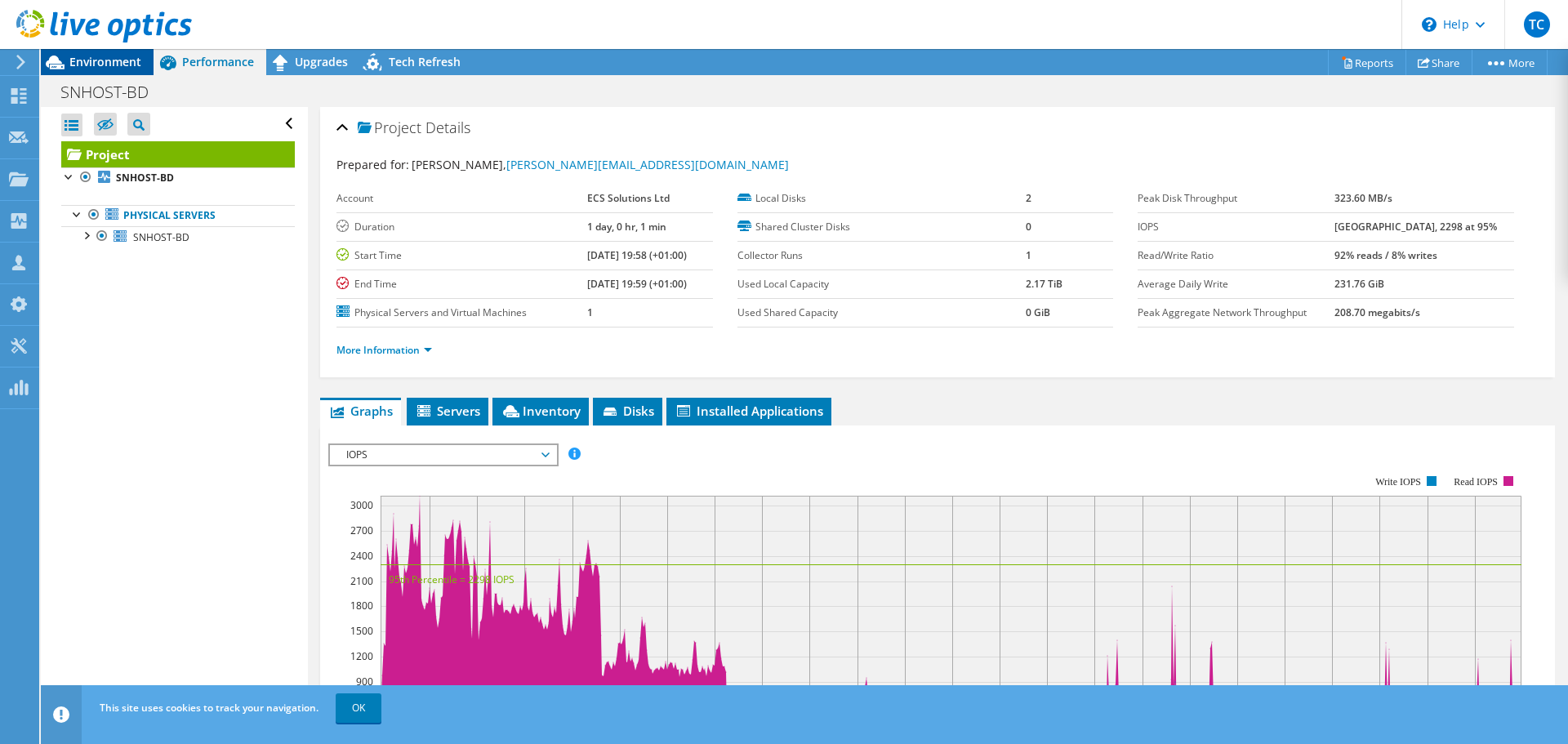
click at [124, 67] on span "Environment" at bounding box center [104, 61] width 72 height 15
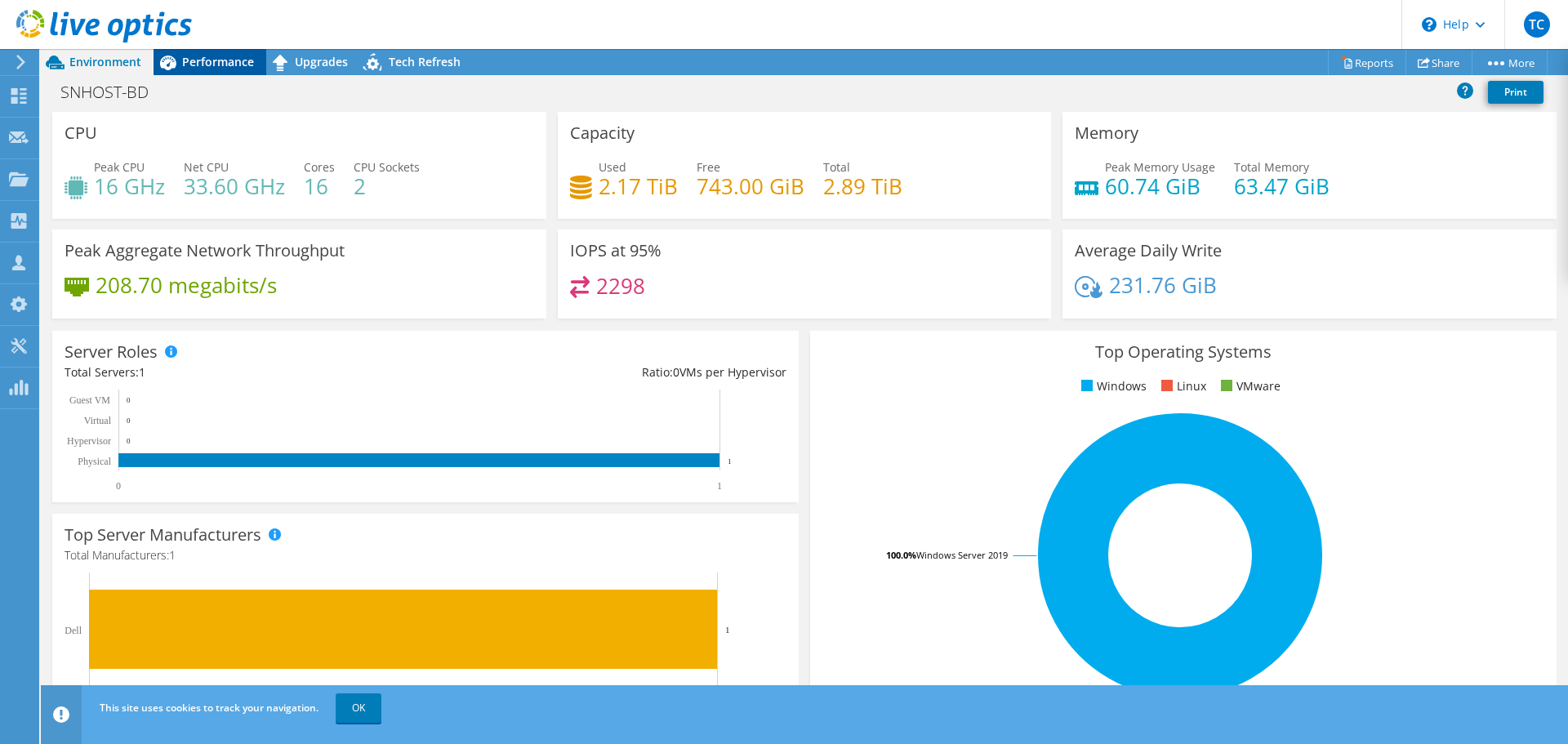
click at [229, 59] on span "Performance" at bounding box center [217, 61] width 72 height 15
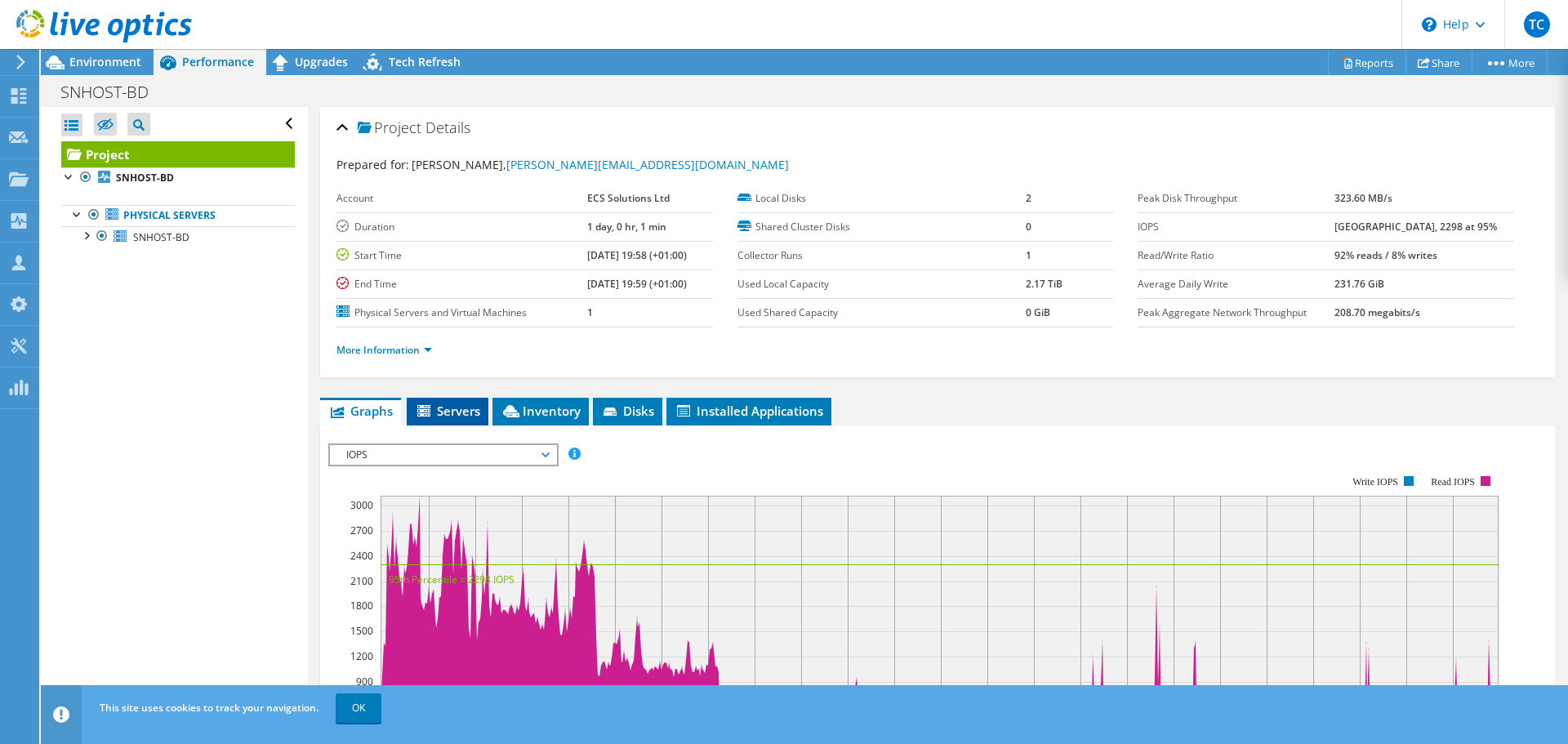
click at [465, 402] on span "Servers" at bounding box center [448, 411] width 65 height 16
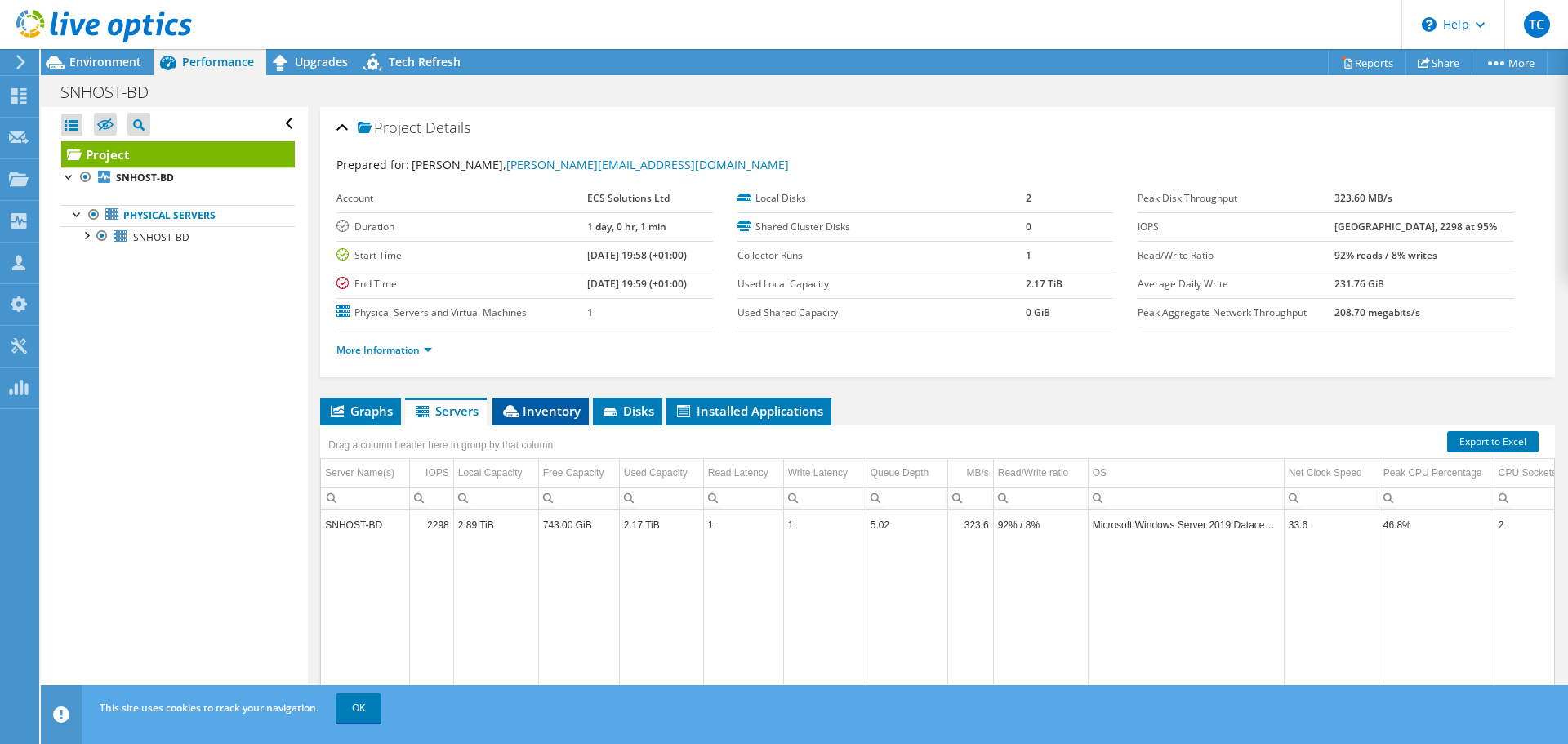
click at [554, 411] on span "Inventory" at bounding box center [541, 411] width 80 height 16
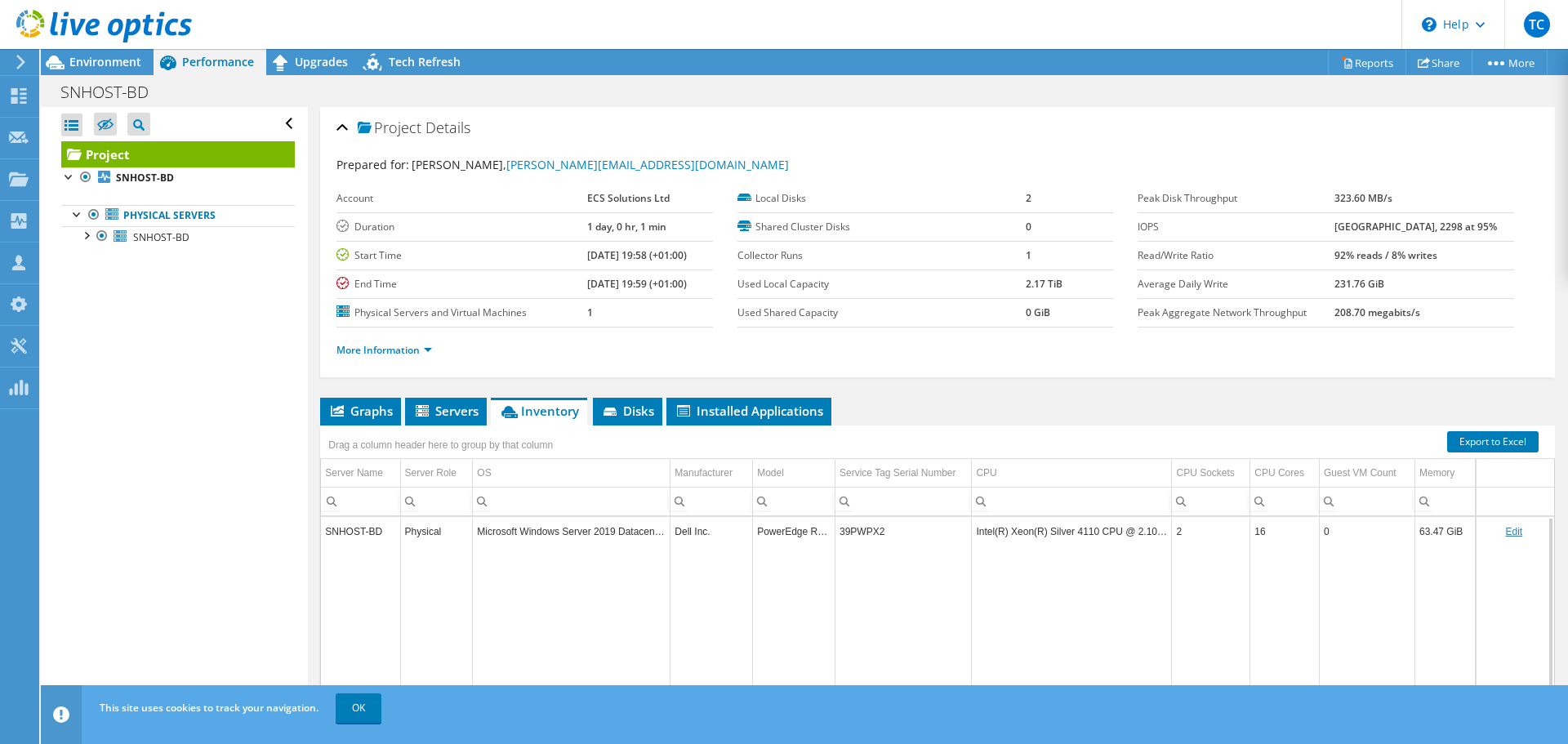
click at [859, 532] on td "39PWPX2" at bounding box center [904, 531] width 136 height 28
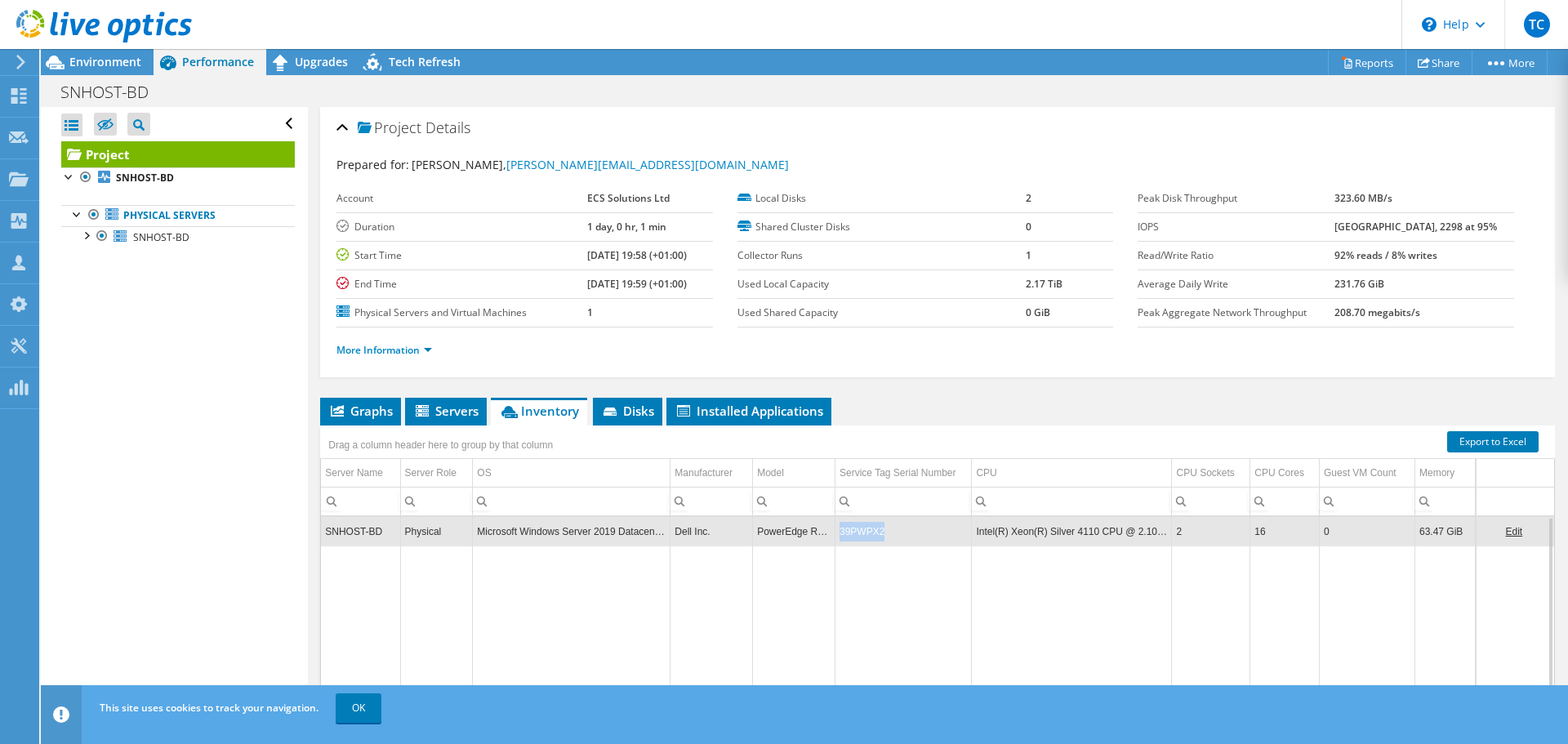
click at [859, 532] on td "39PWPX2" at bounding box center [904, 531] width 136 height 28
copy td "39PWPX2"
click at [98, 56] on span "Environment" at bounding box center [104, 61] width 72 height 15
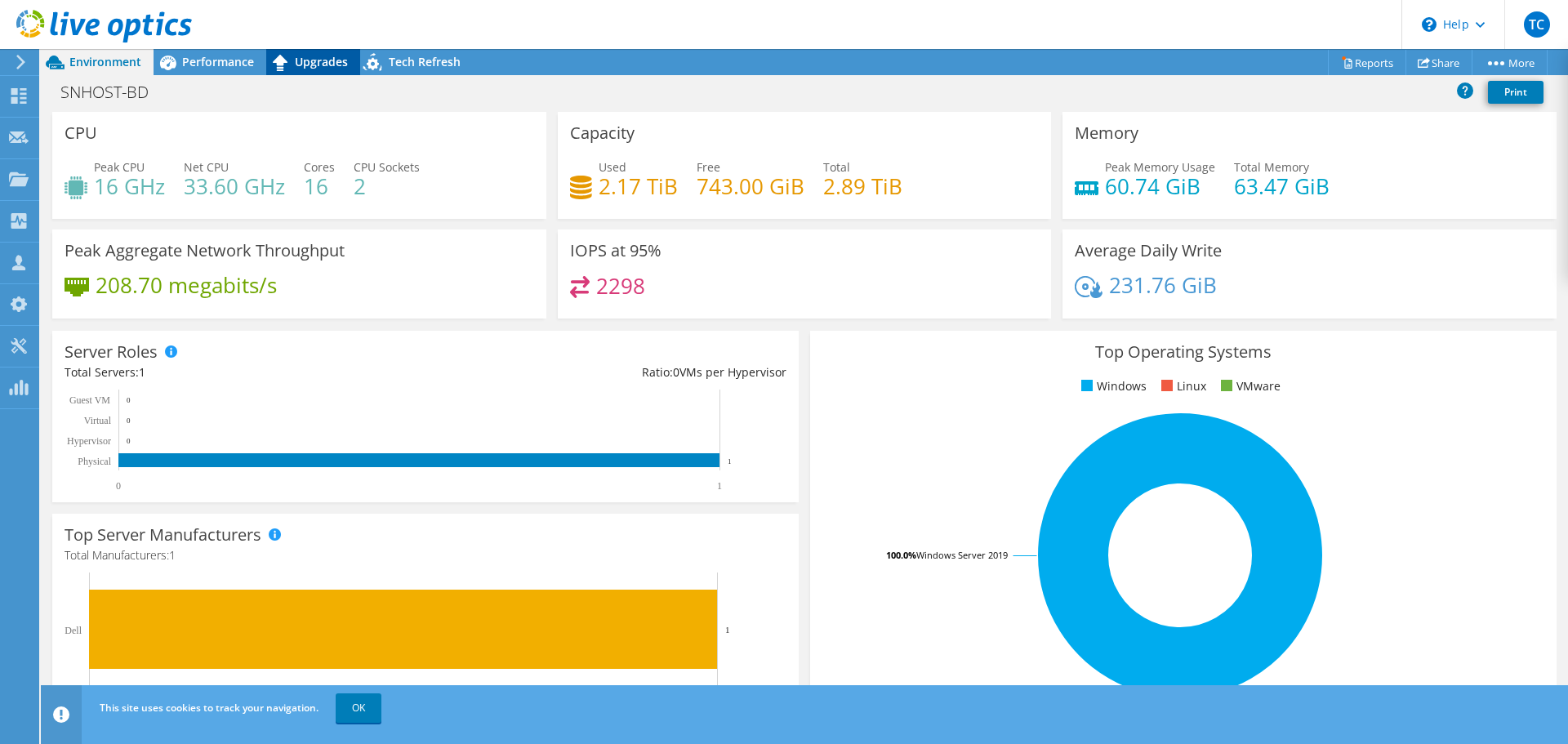
click at [302, 66] on span "Upgrades" at bounding box center [322, 61] width 53 height 15
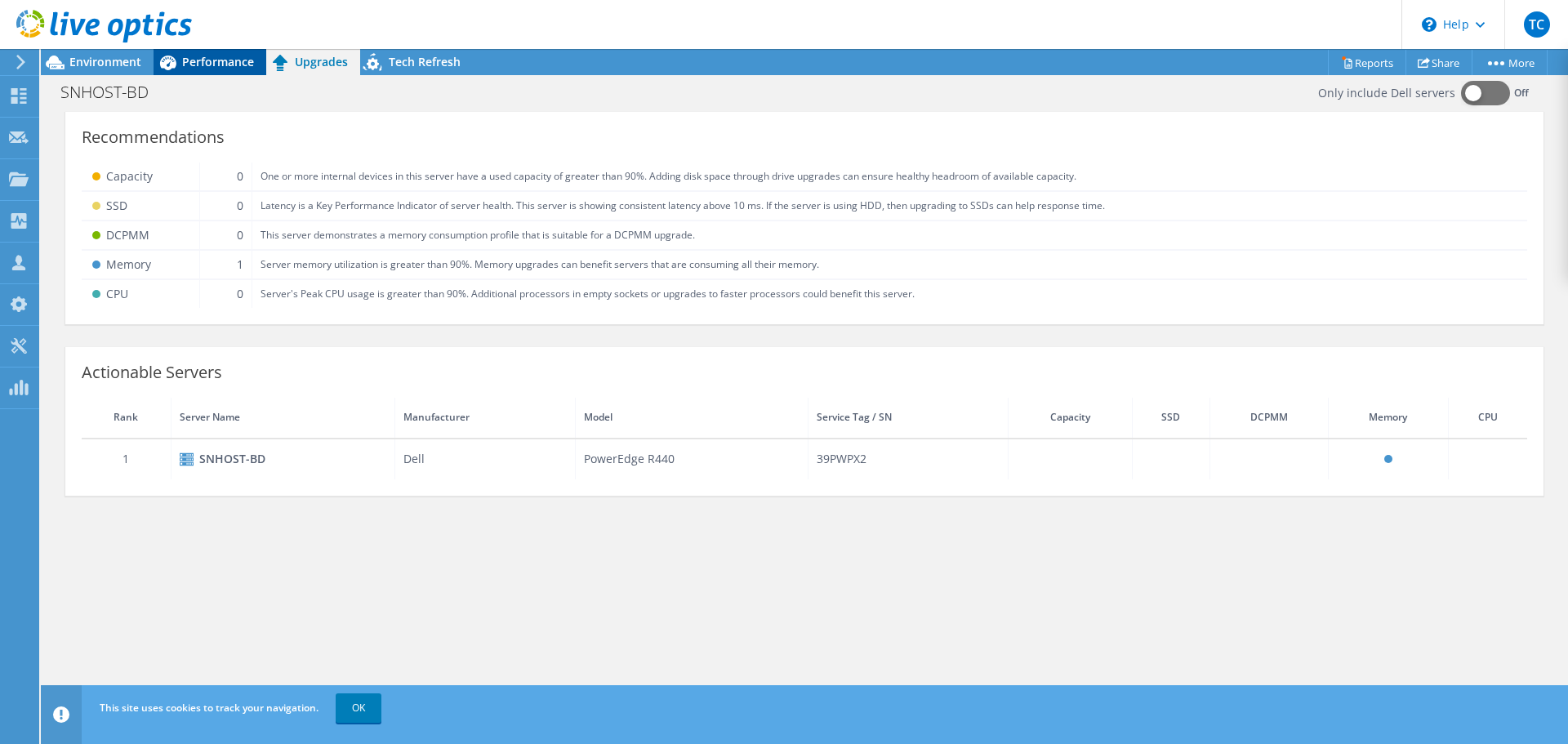
click at [230, 61] on span "Performance" at bounding box center [217, 61] width 72 height 15
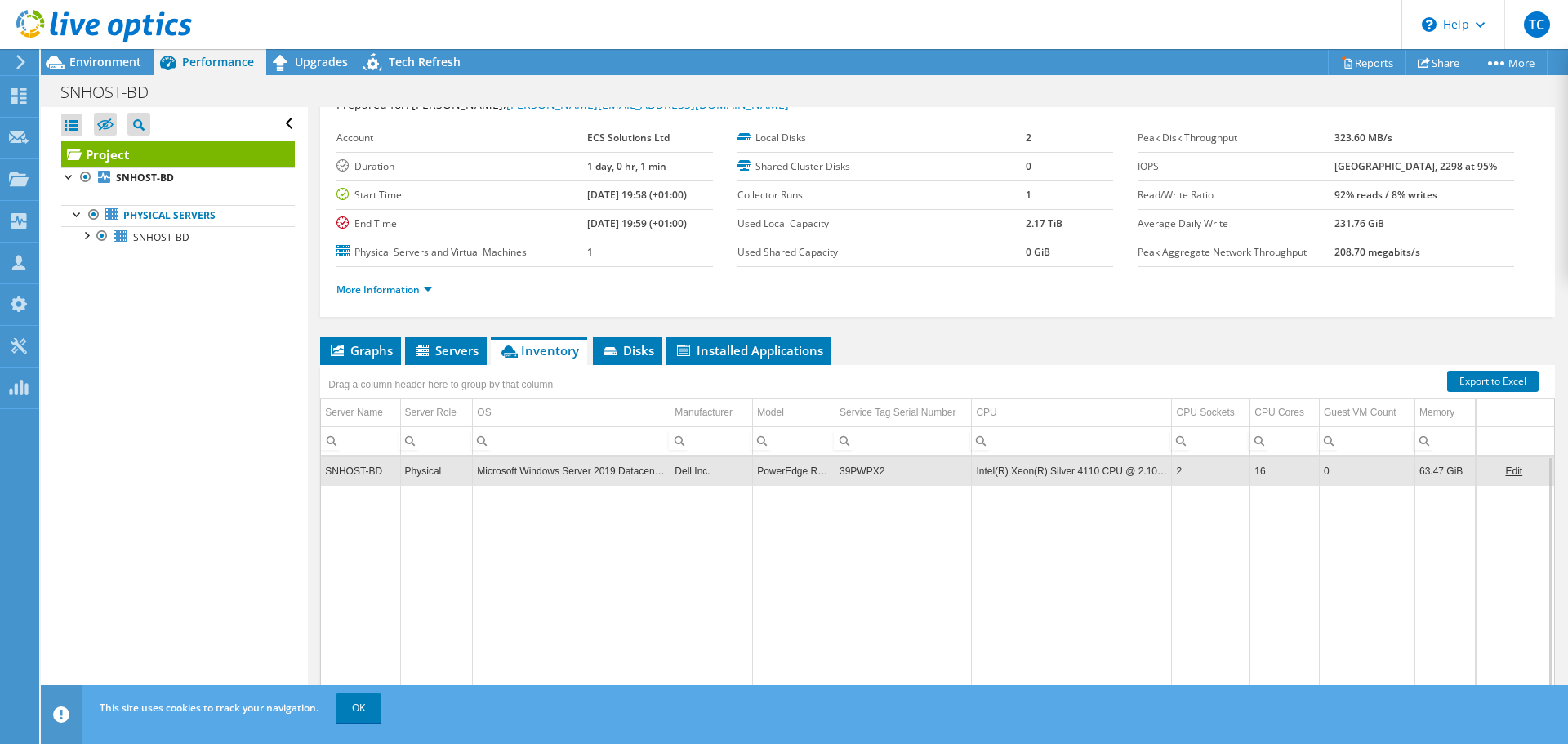
scroll to position [123, 0]
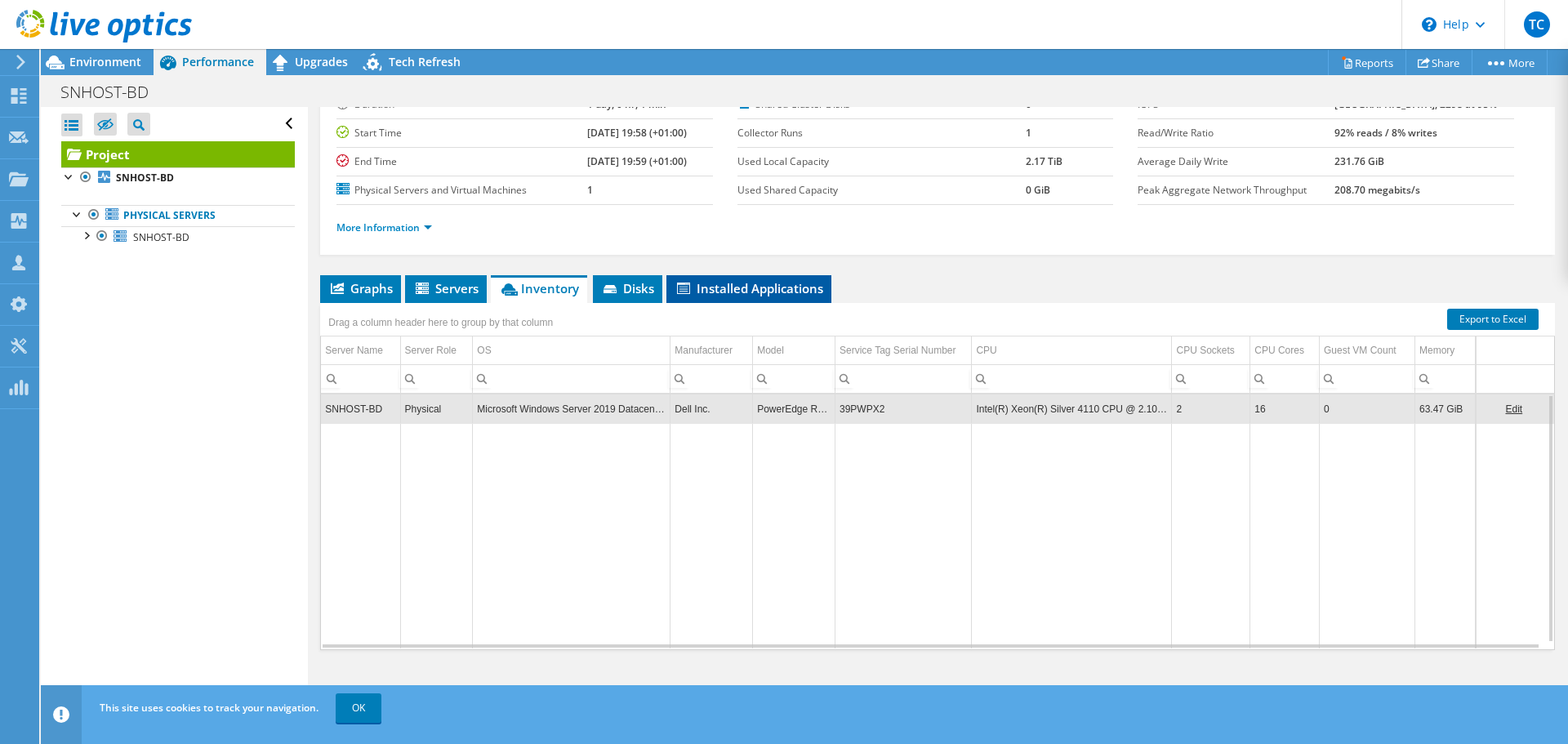
click at [755, 282] on span "Installed Applications" at bounding box center [749, 288] width 149 height 16
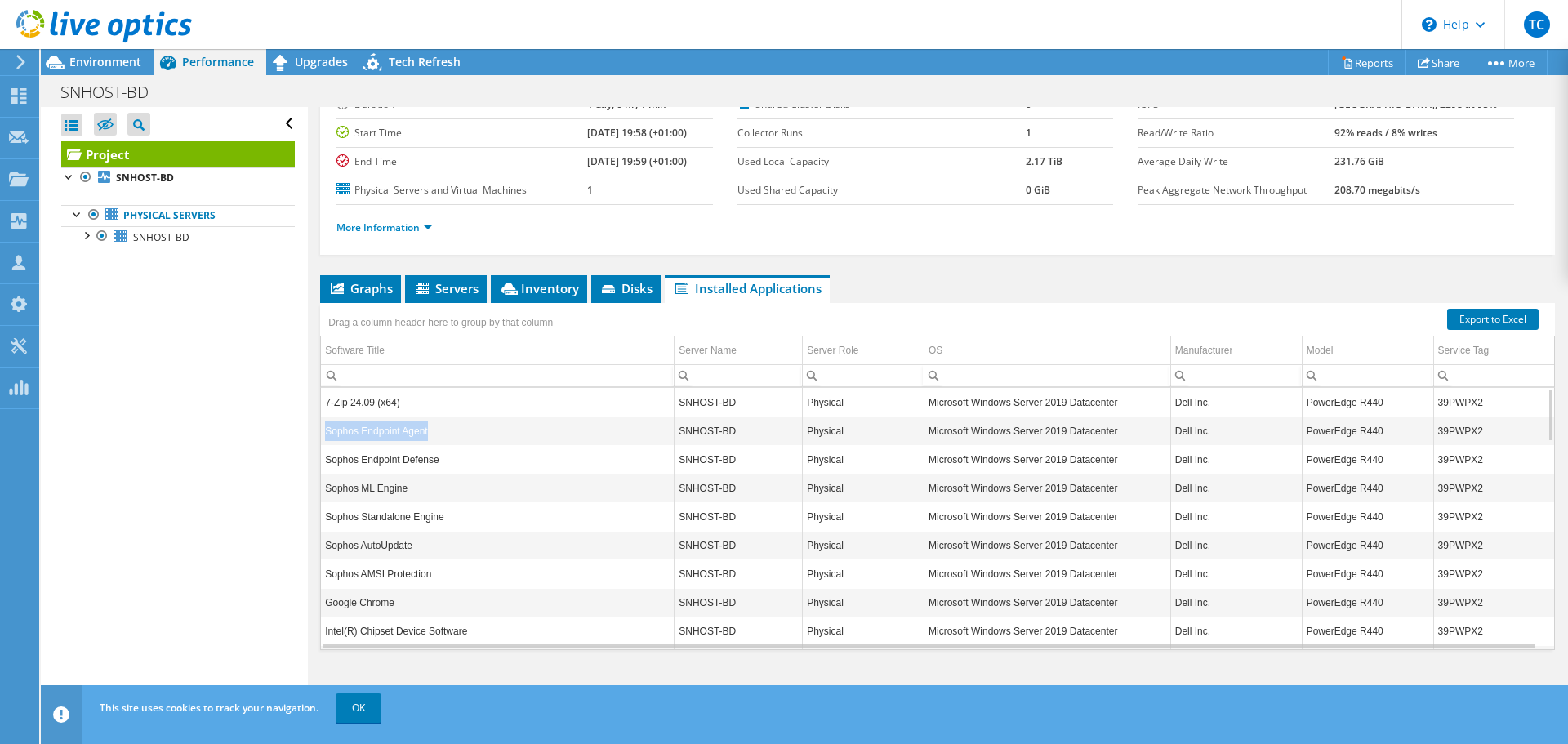
drag, startPoint x: 327, startPoint y: 431, endPoint x: 431, endPoint y: 441, distance: 104.5
click at [431, 441] on td "Sophos Endpoint Agent" at bounding box center [497, 431] width 353 height 28
copy td "Sophos Endpoint Agent"
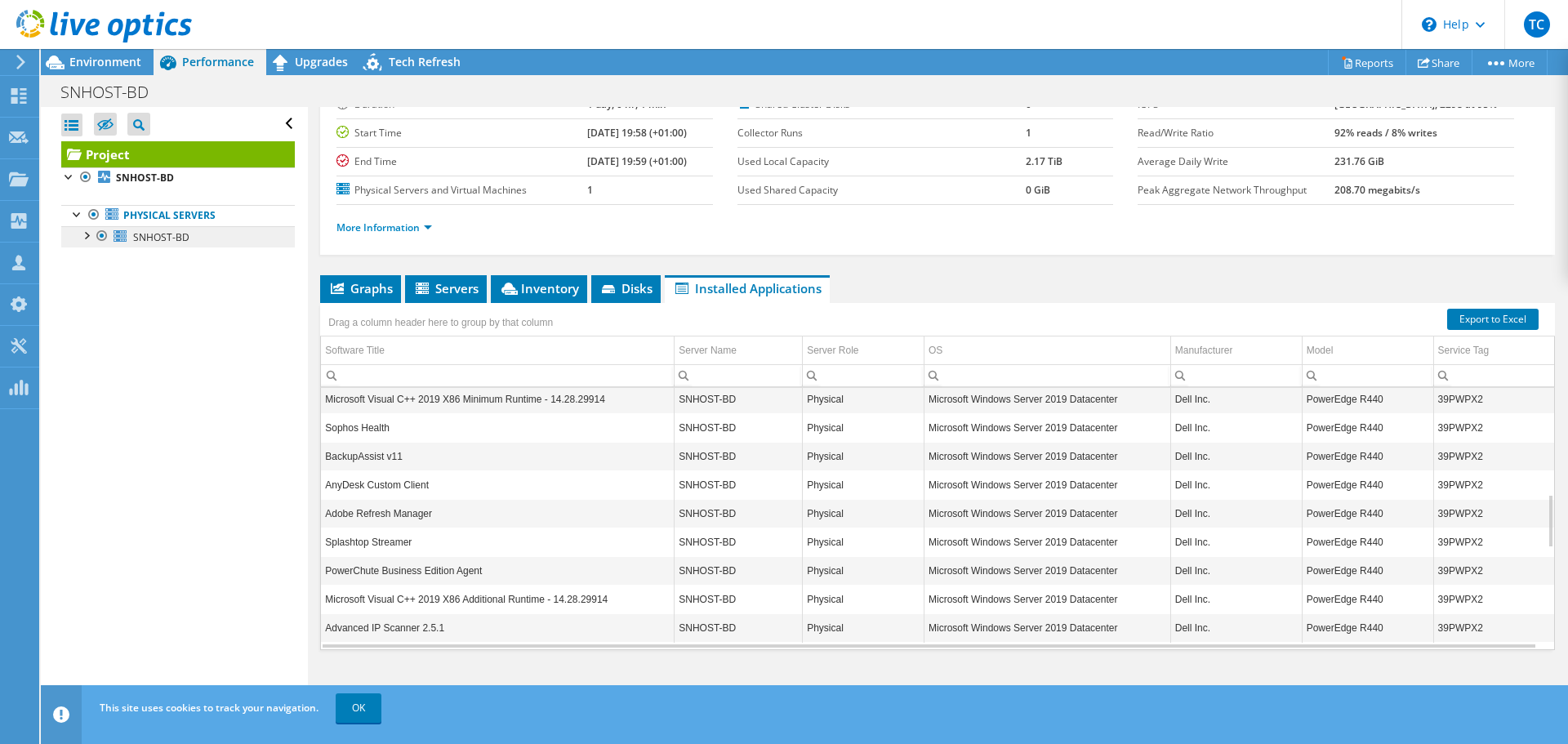
scroll to position [0, 0]
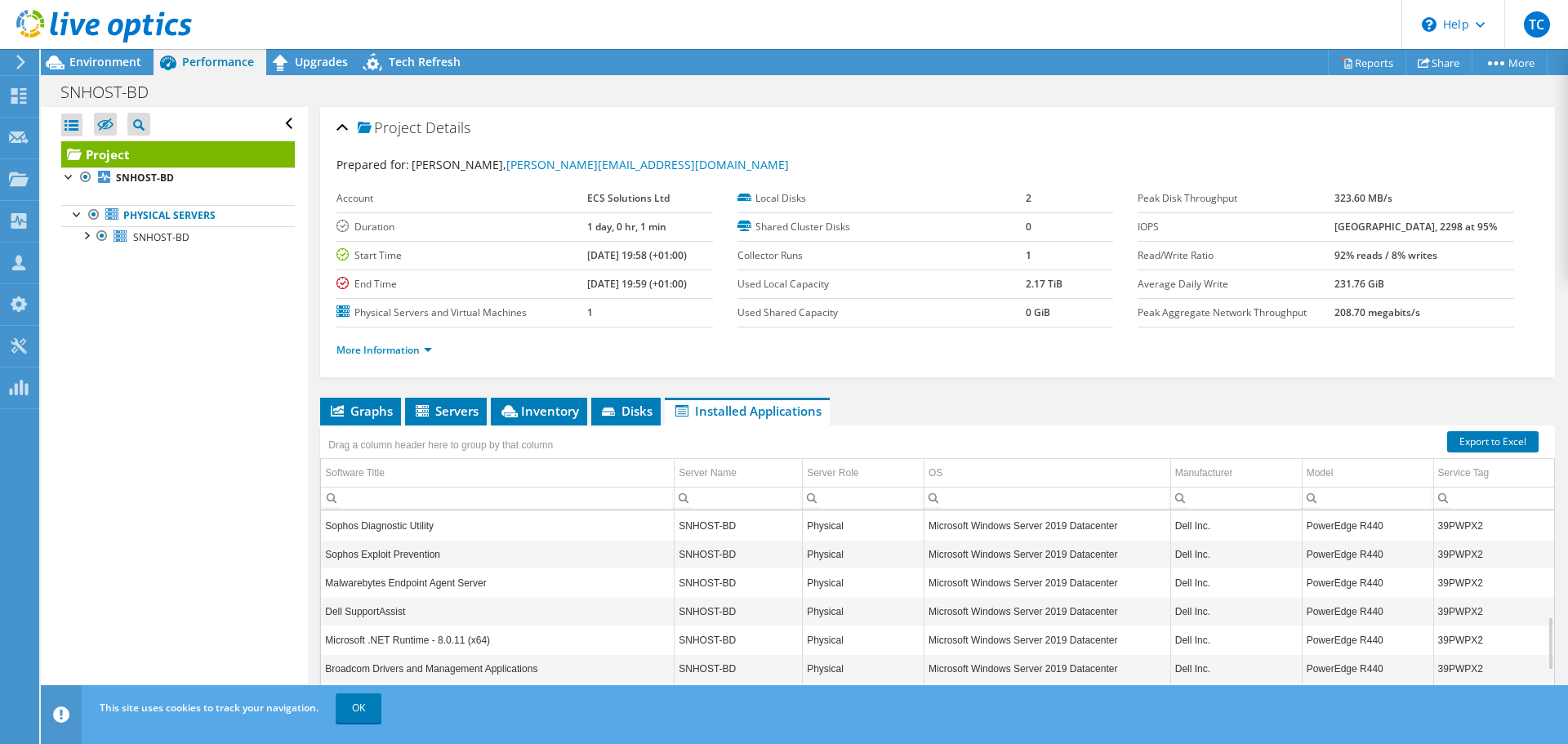
click at [105, 54] on div at bounding box center [95, 27] width 192 height 55
click at [139, 64] on span "Environment" at bounding box center [104, 61] width 72 height 15
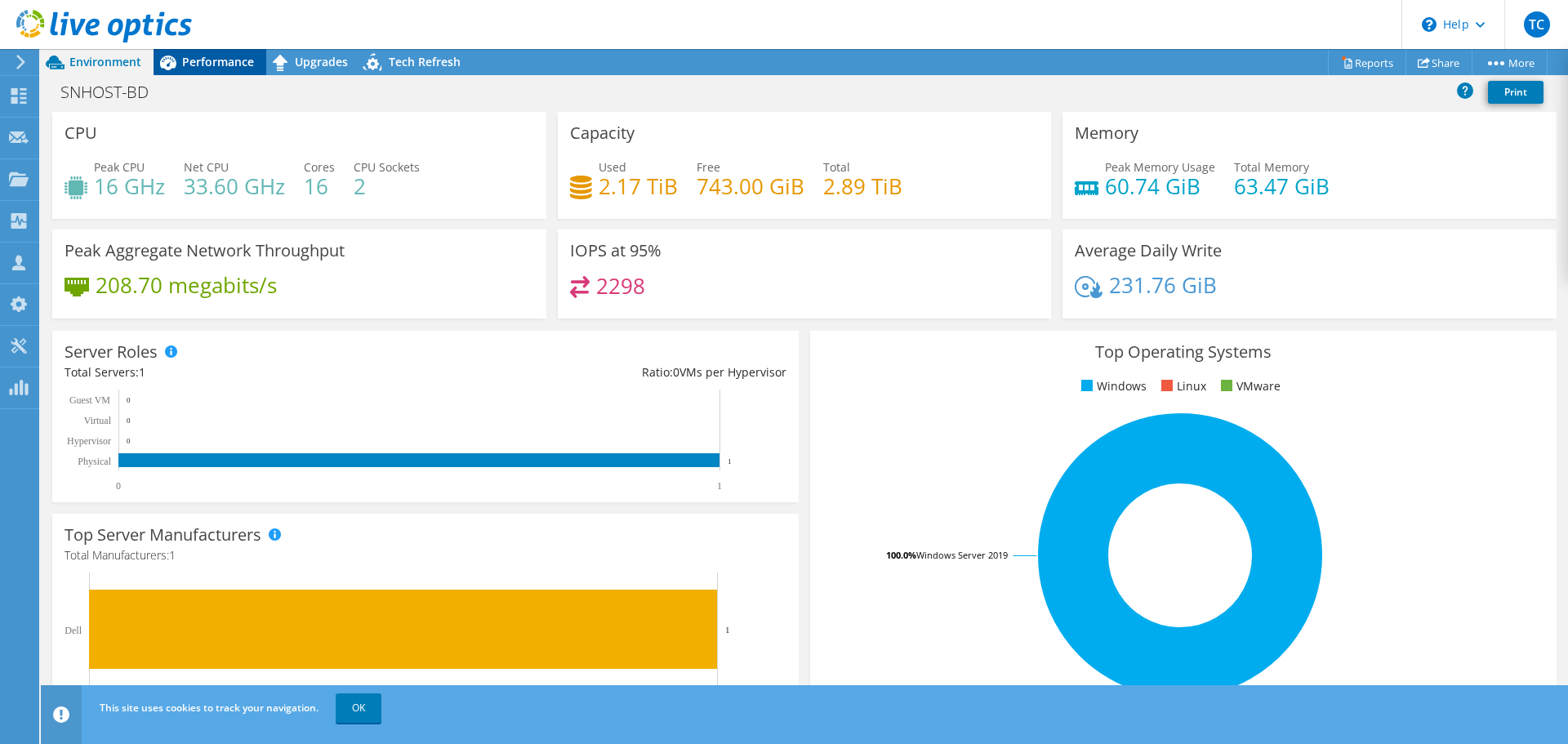
click at [204, 60] on span "Performance" at bounding box center [217, 61] width 72 height 15
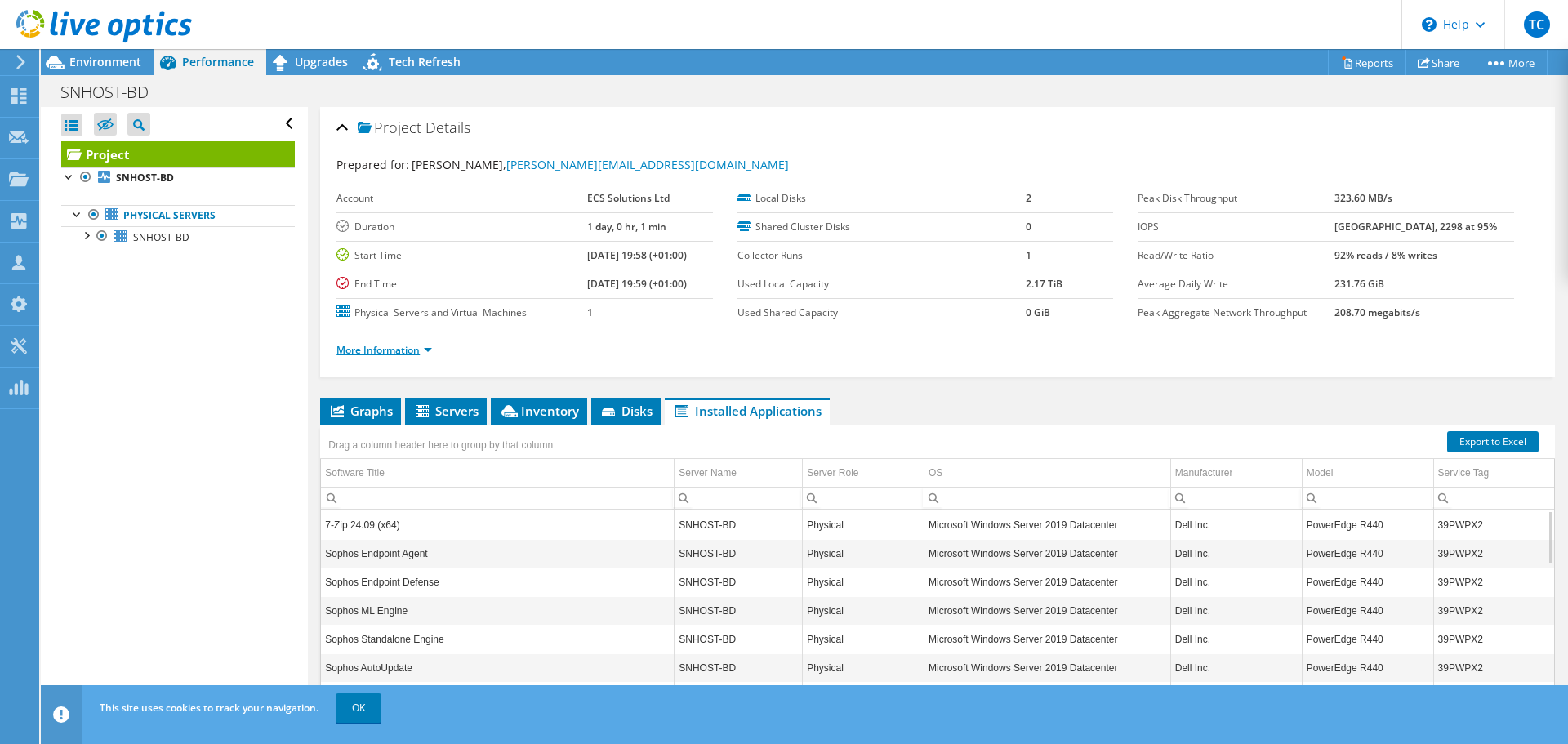
click at [420, 349] on link "More Information" at bounding box center [383, 350] width 95 height 14
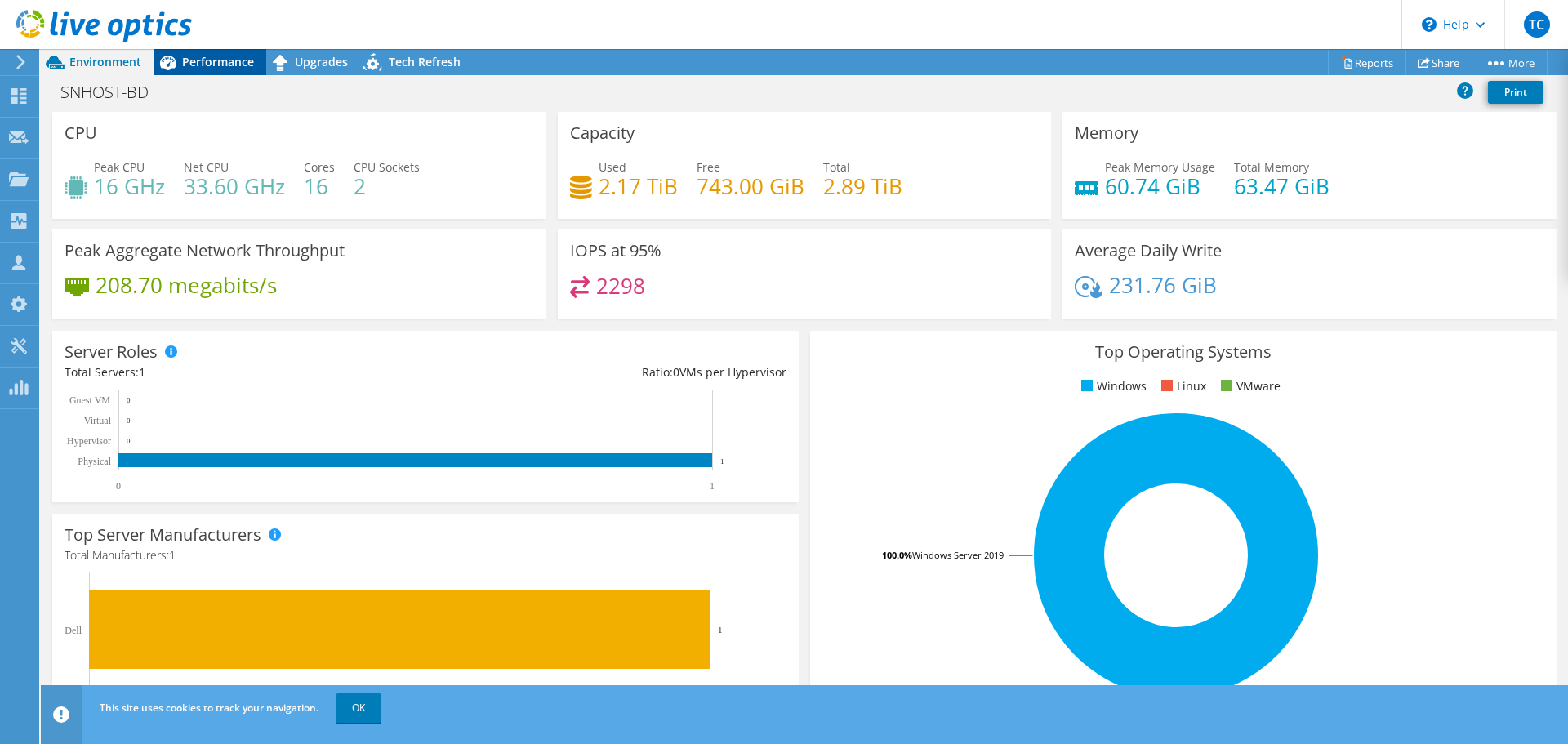
click at [214, 67] on span "Performance" at bounding box center [217, 61] width 72 height 15
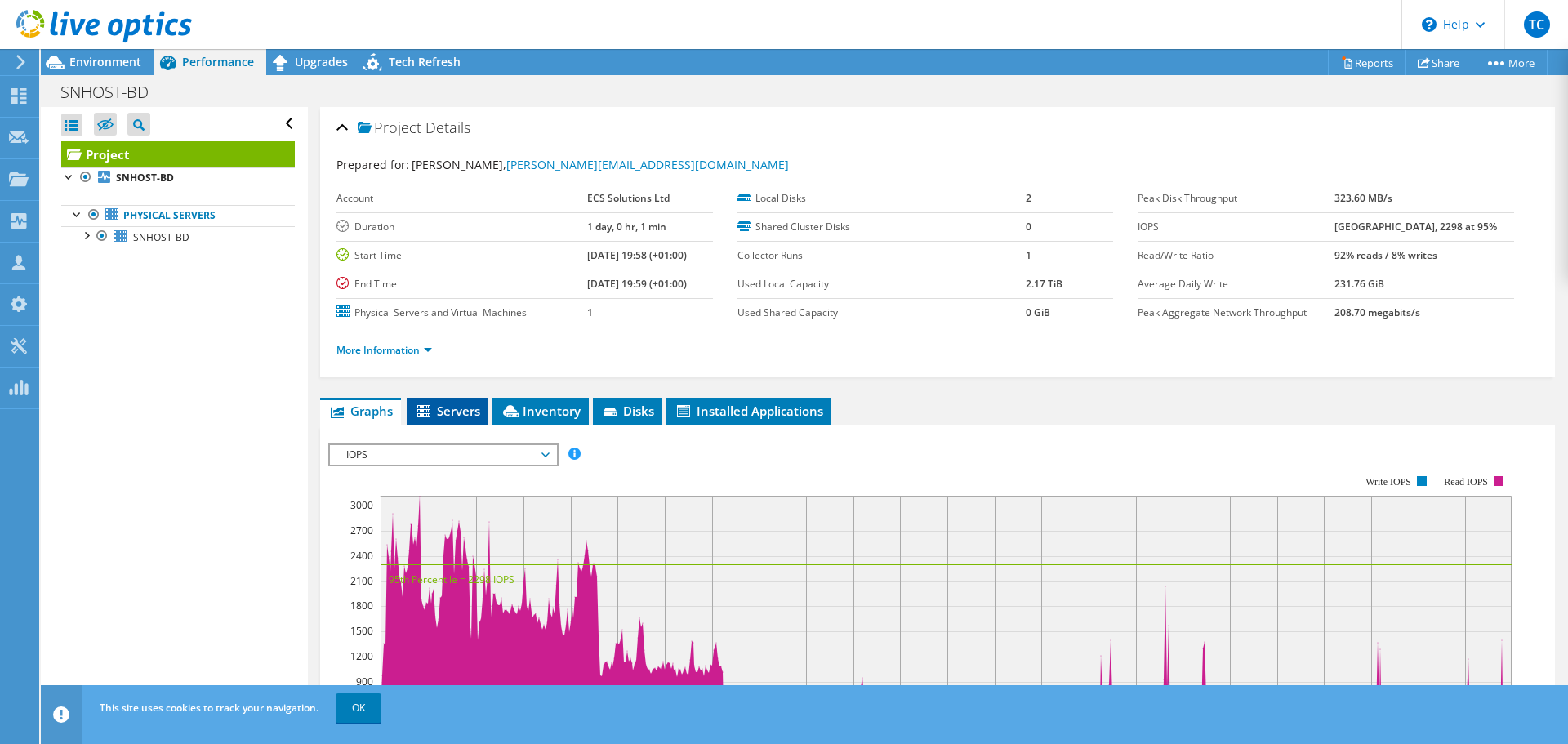
click at [465, 419] on li "Servers" at bounding box center [448, 412] width 82 height 28
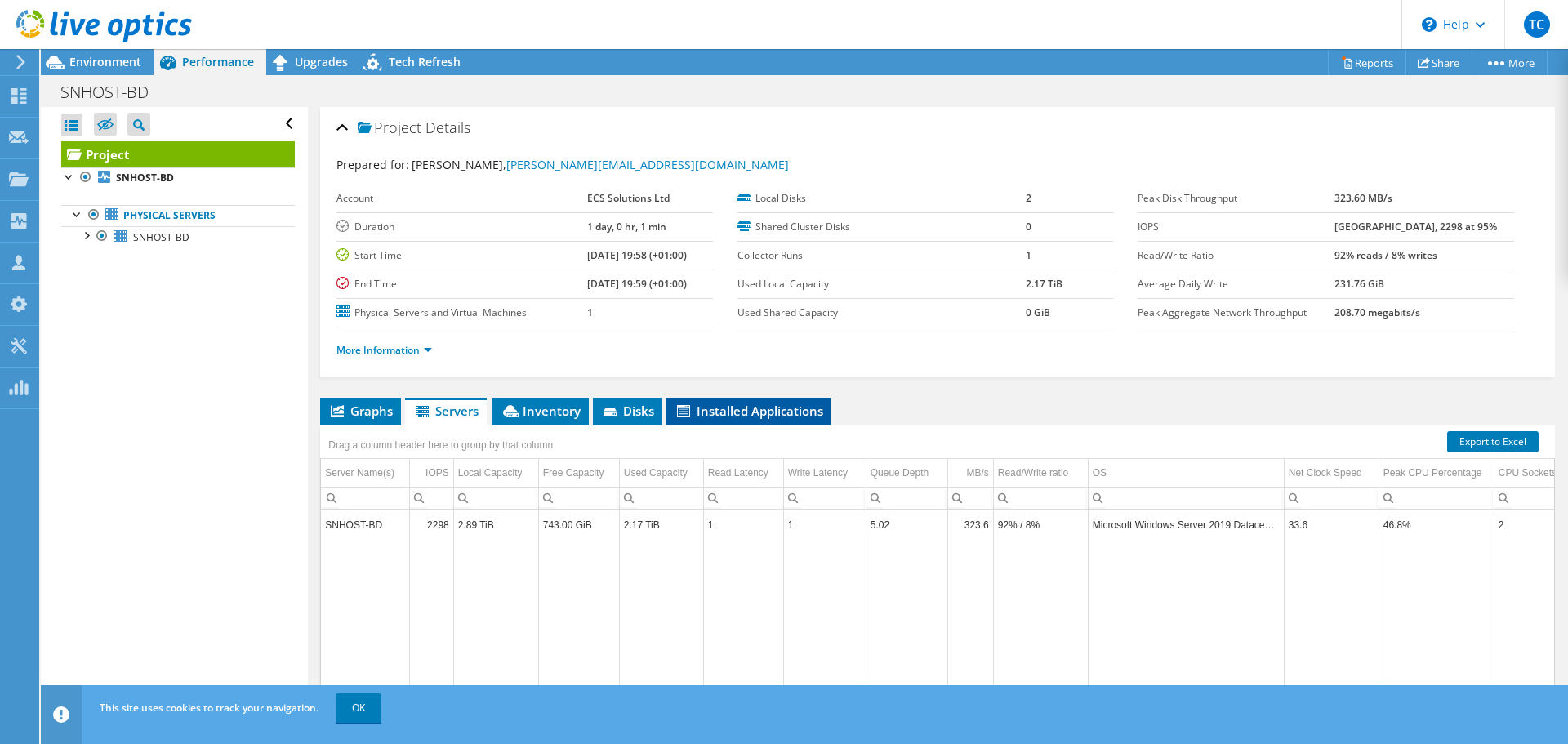
click at [757, 417] on span "Installed Applications" at bounding box center [749, 411] width 149 height 16
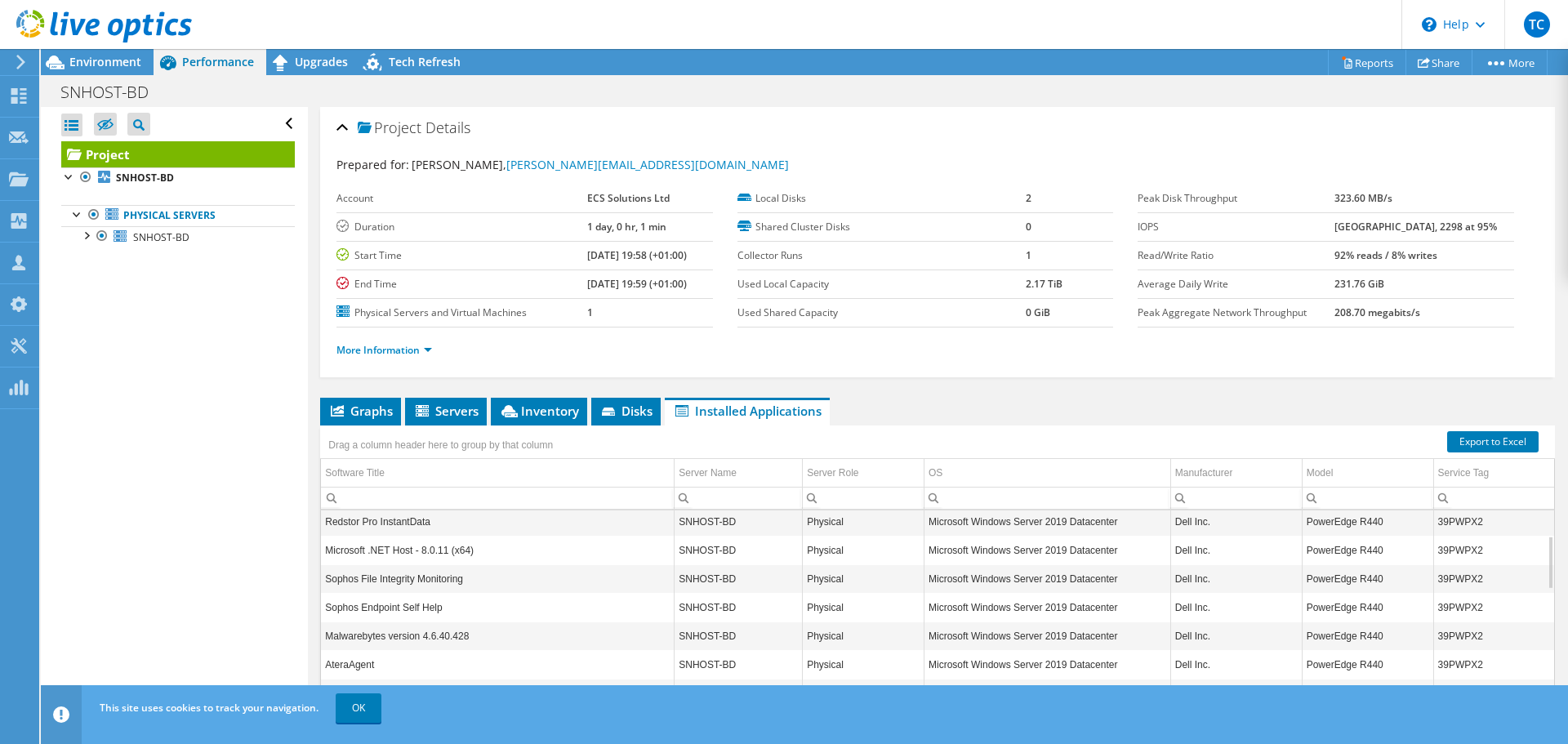
scroll to position [122, 0]
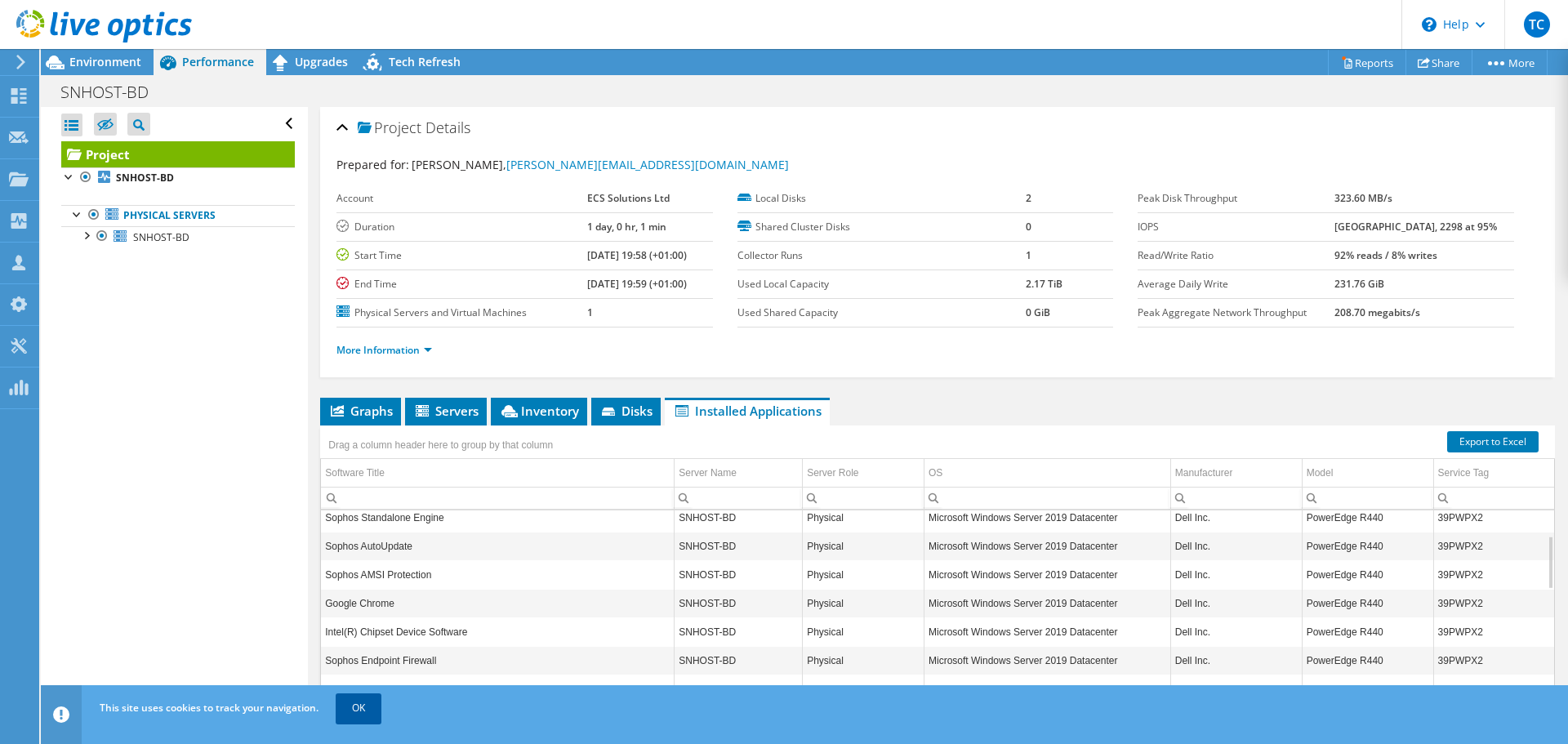
click at [362, 700] on link "OK" at bounding box center [359, 708] width 45 height 29
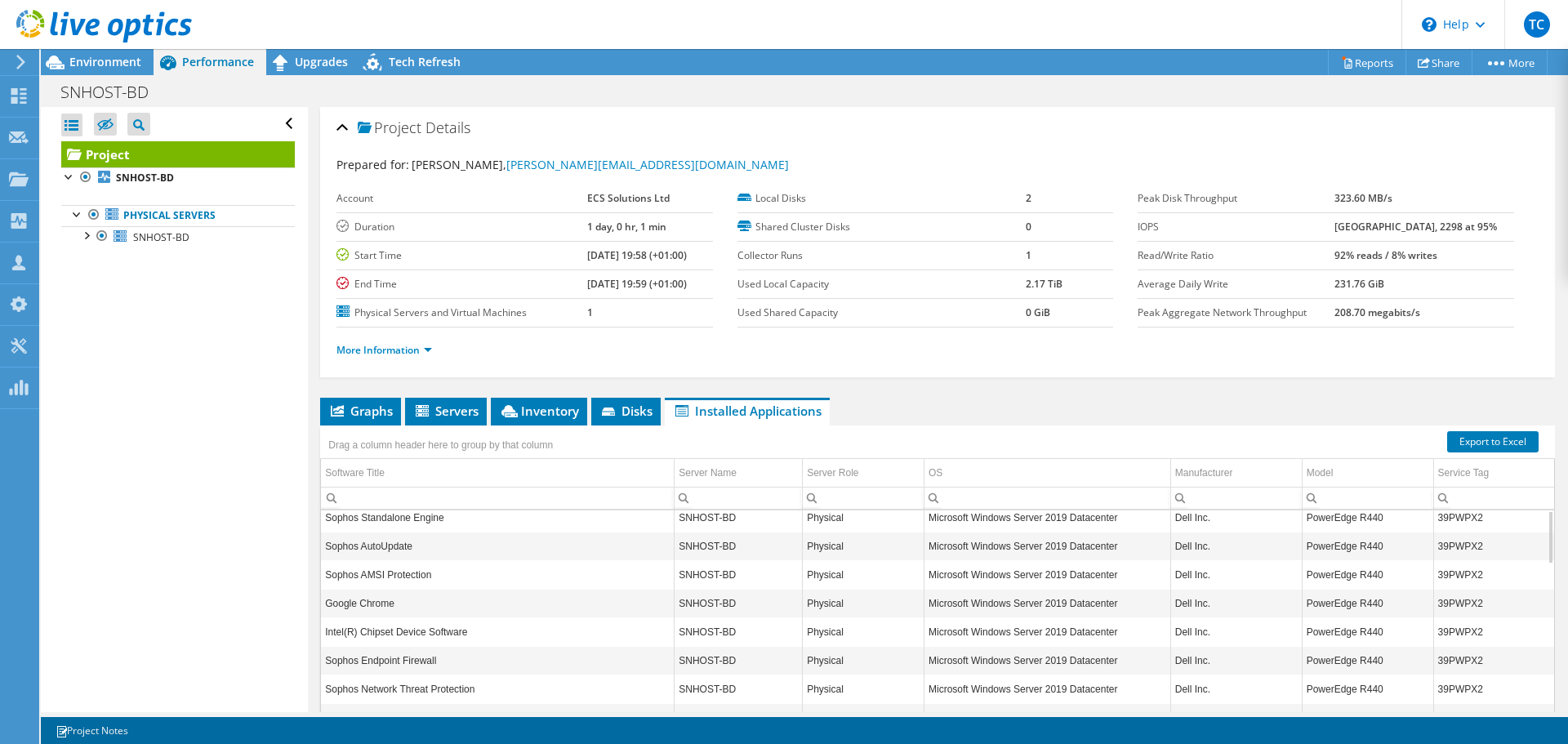
scroll to position [0, 0]
